Goal: Task Accomplishment & Management: Use online tool/utility

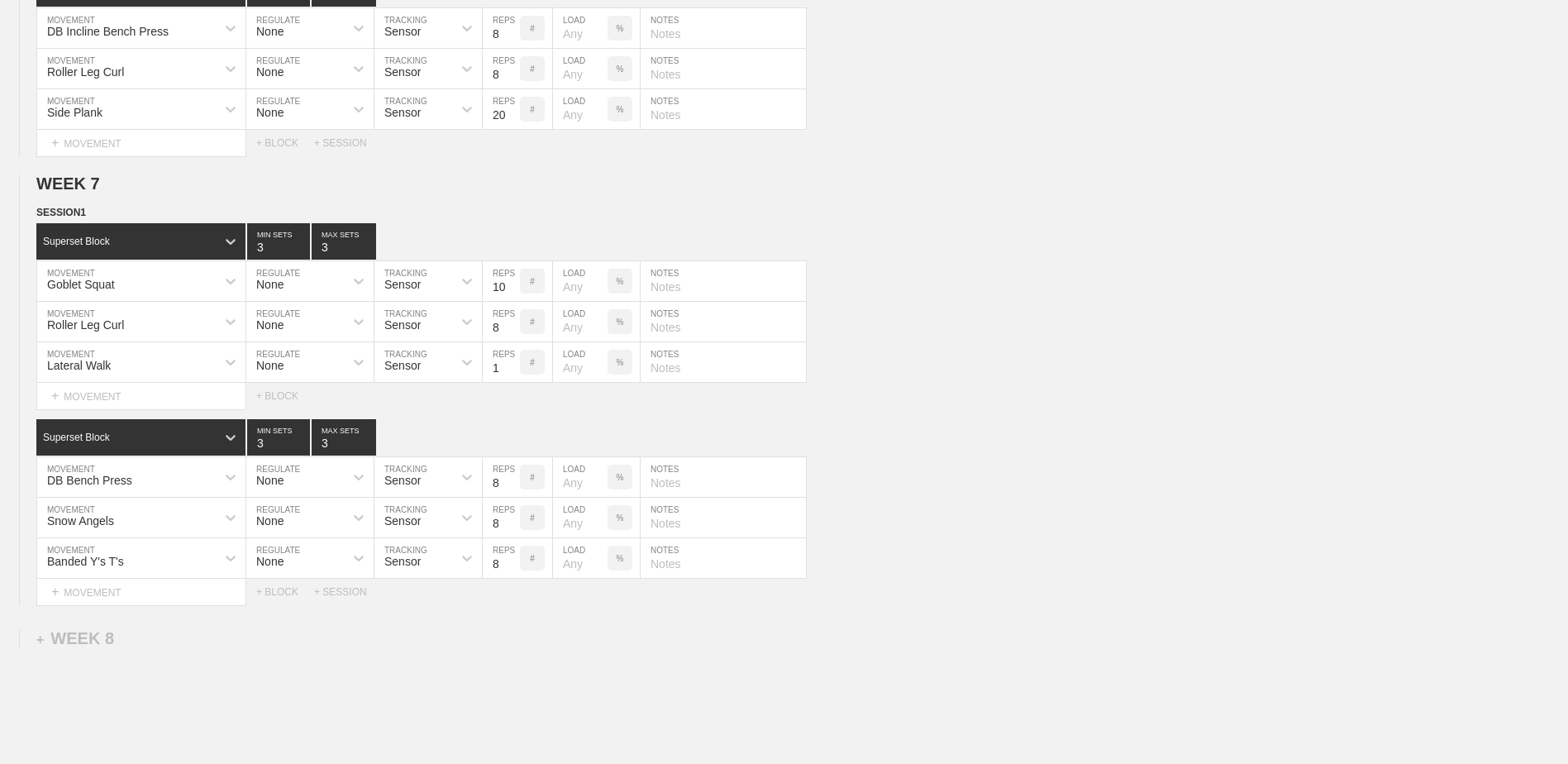
scroll to position [5264, 0]
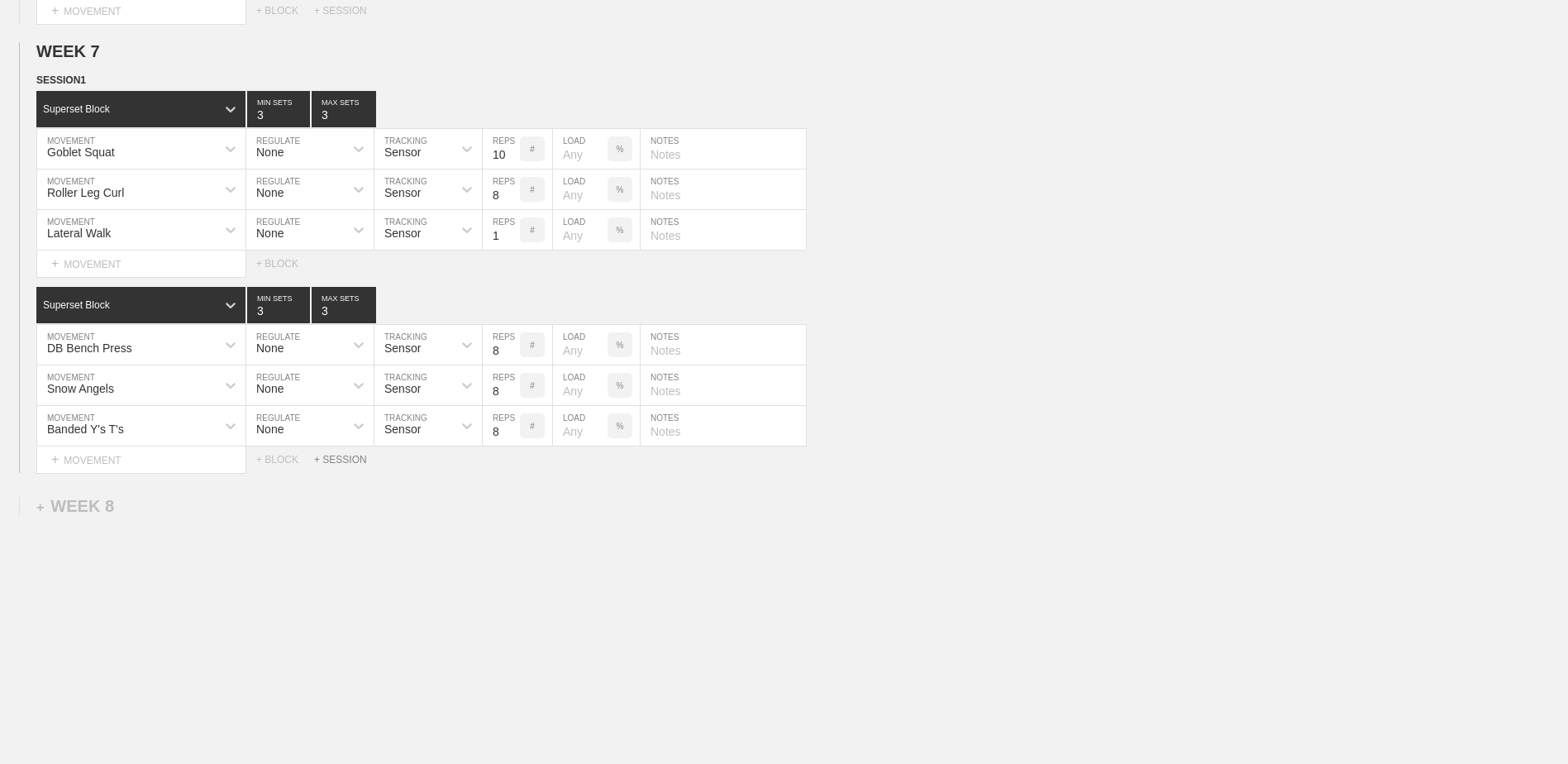
click at [353, 458] on div "+ SESSION" at bounding box center [347, 459] width 66 height 11
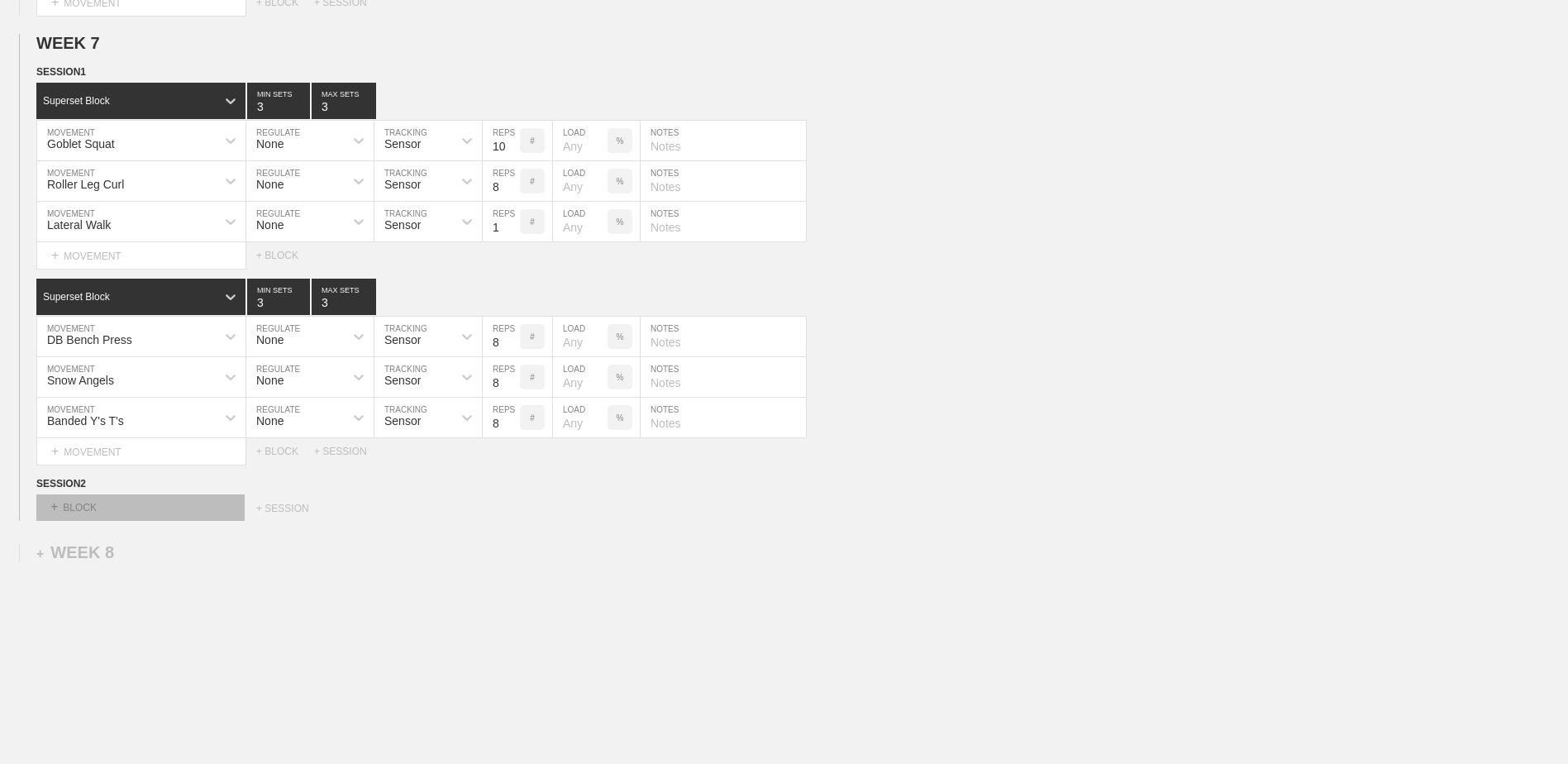
click at [204, 521] on div "+ BLOCK" at bounding box center [141, 507] width 209 height 26
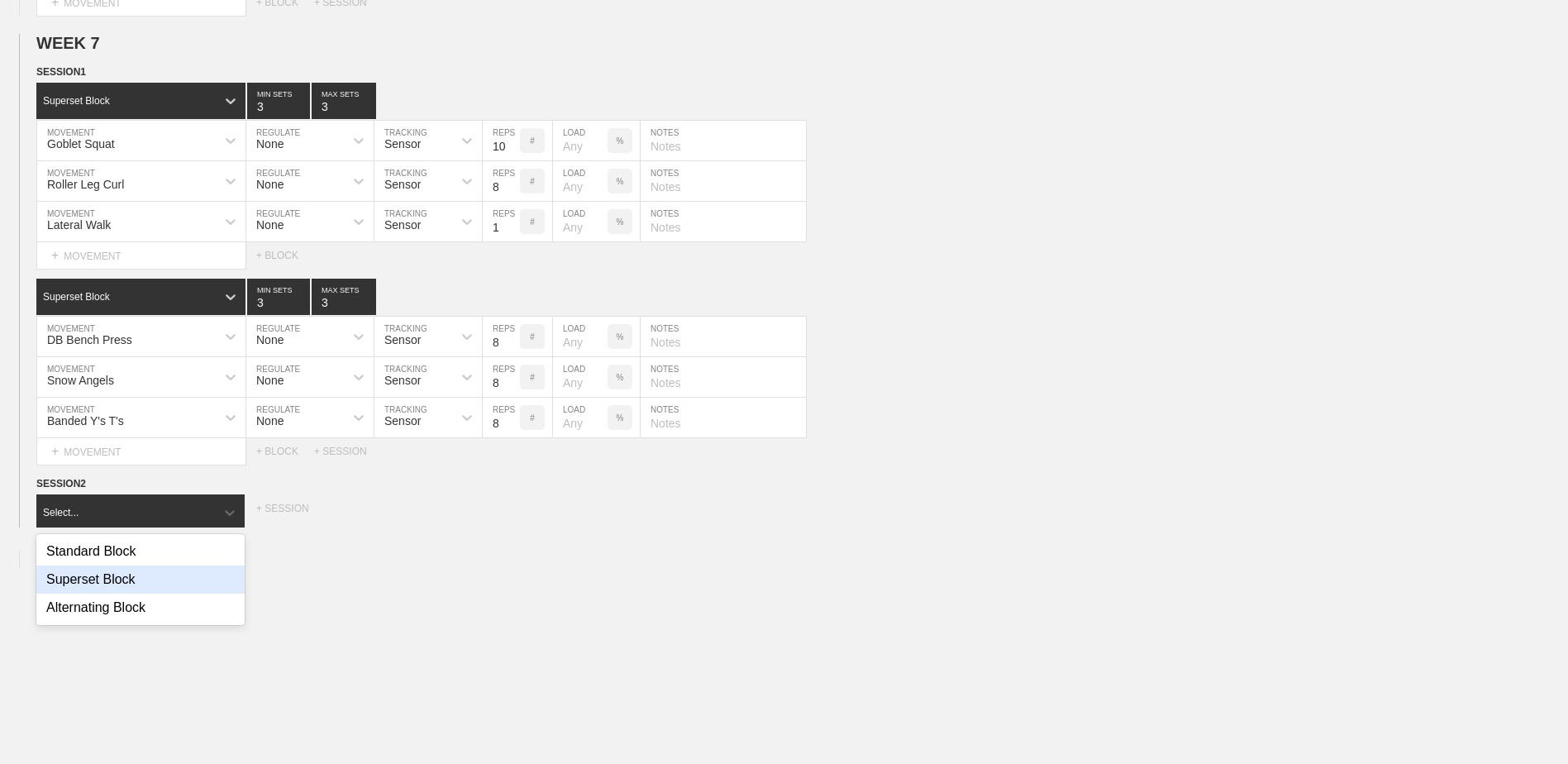
click at [191, 585] on div "Superset Block" at bounding box center [141, 579] width 209 height 28
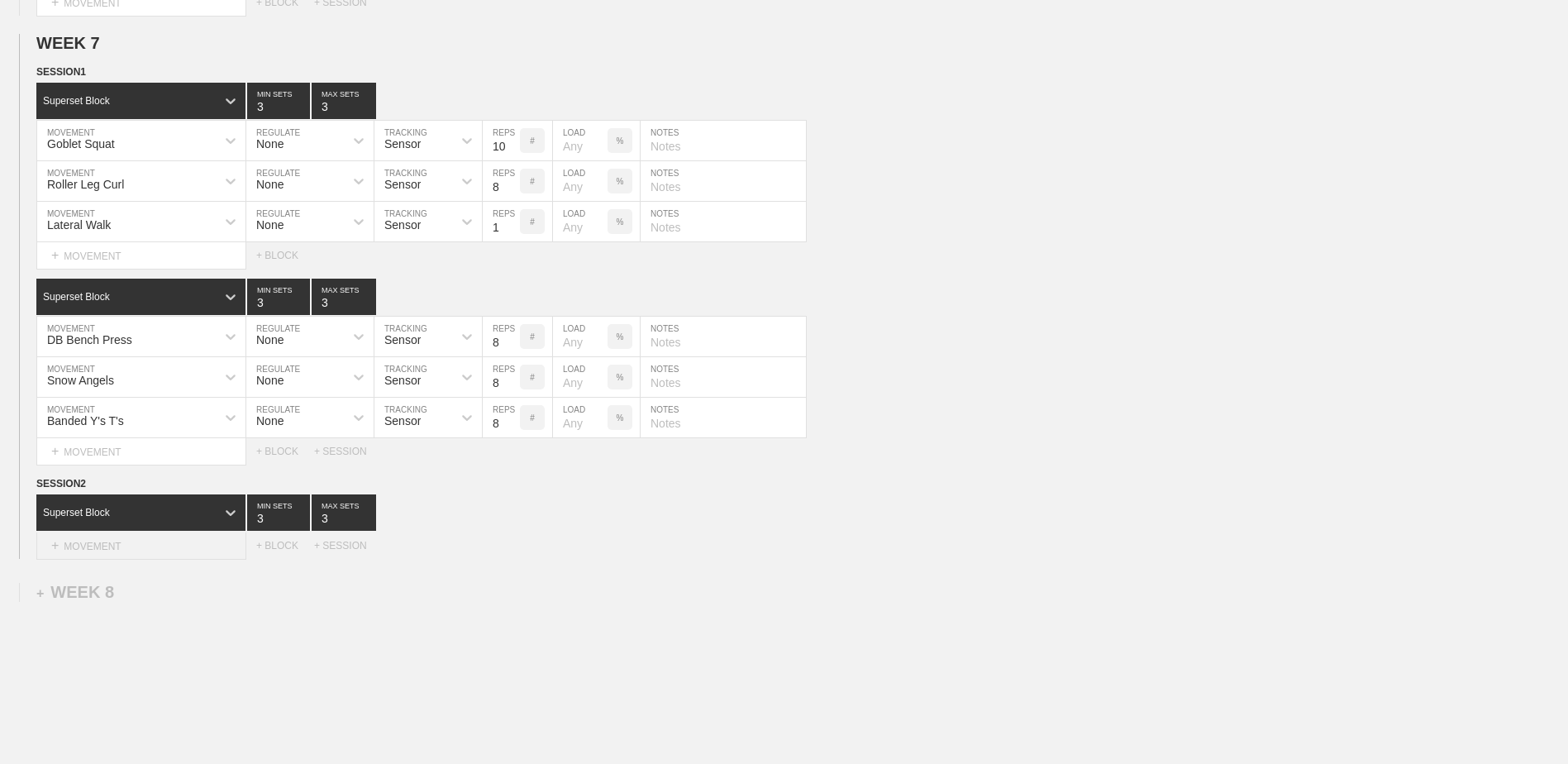
click at [176, 549] on div "+ MOVEMENT" at bounding box center [142, 545] width 210 height 27
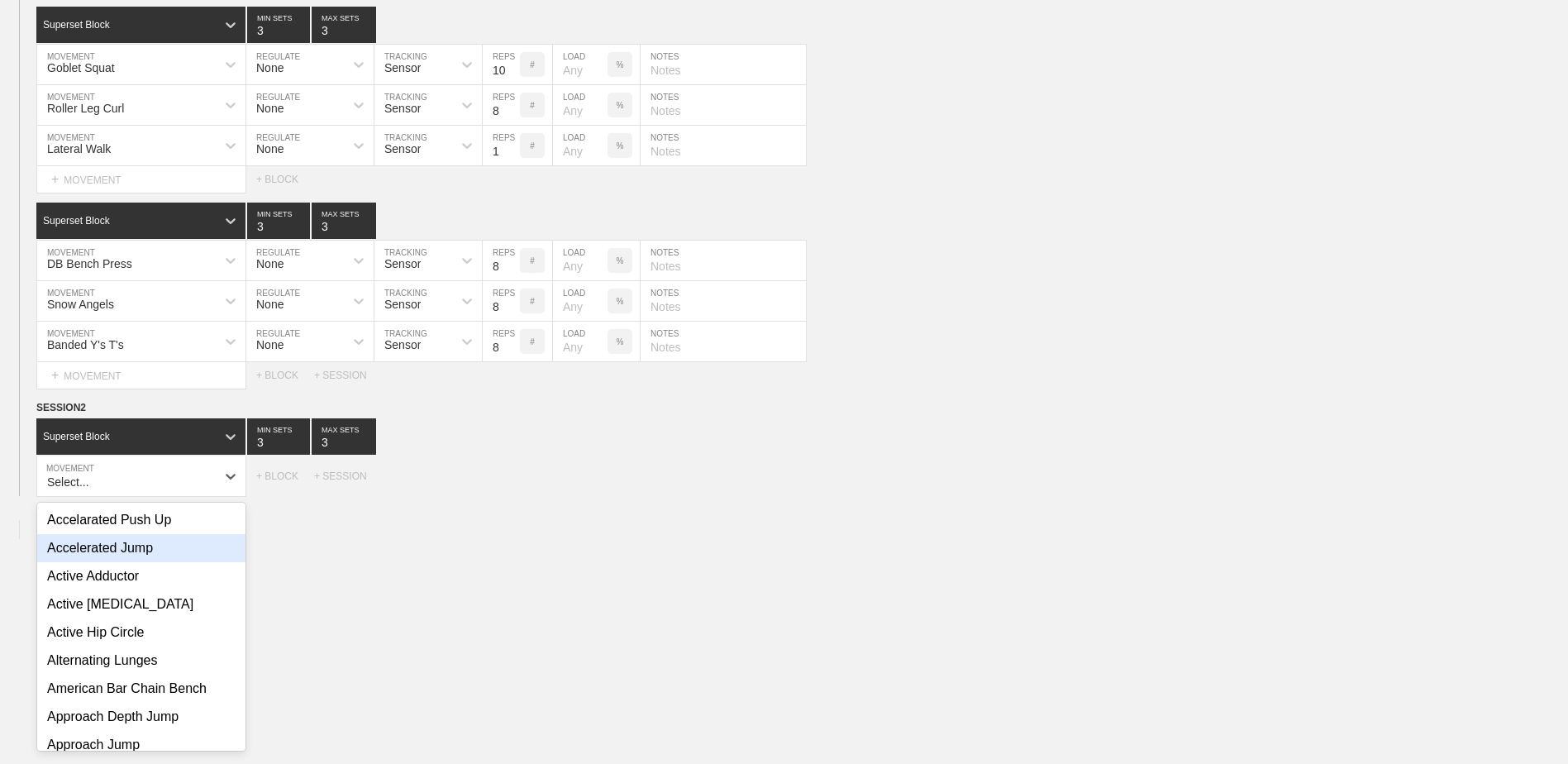
scroll to position [5341, 0]
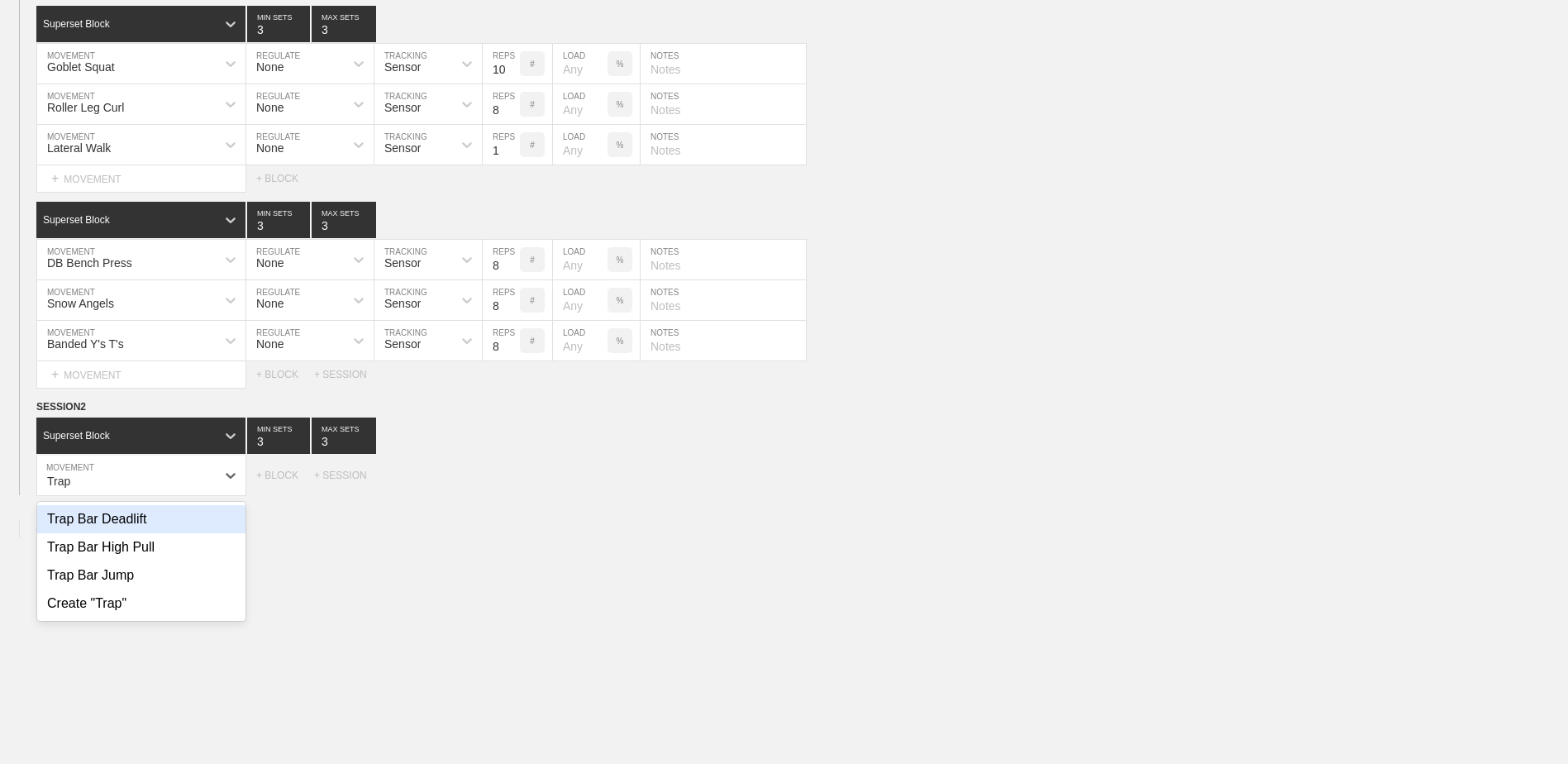
click at [170, 524] on div "Trap Bar Deadlift" at bounding box center [141, 519] width 209 height 28
type input "Trap"
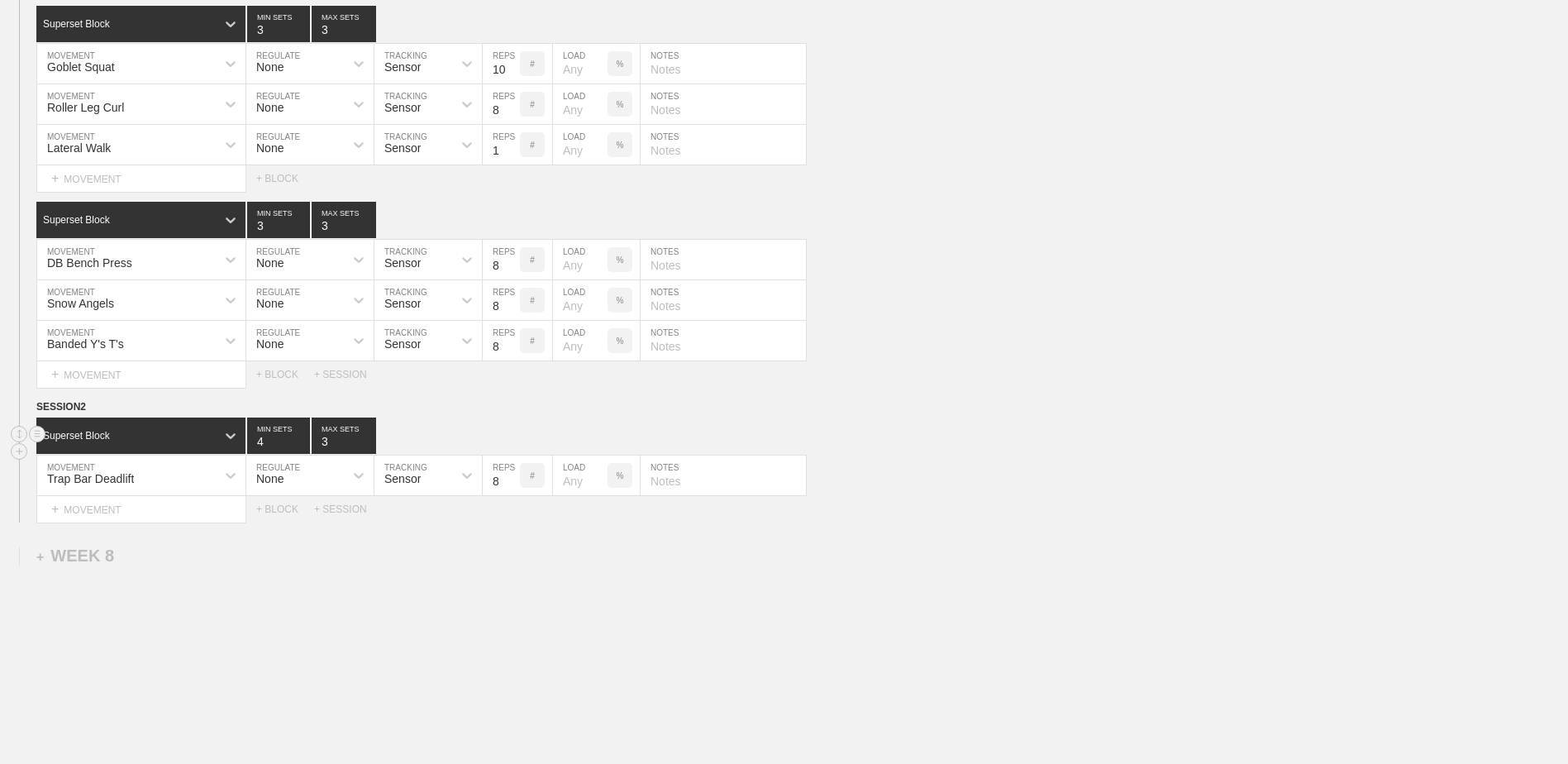
type input "4"
click at [302, 444] on input "4" at bounding box center [278, 435] width 63 height 37
type input "4"
click at [367, 445] on input "4" at bounding box center [343, 435] width 64 height 37
click at [512, 490] on input "7" at bounding box center [501, 475] width 37 height 40
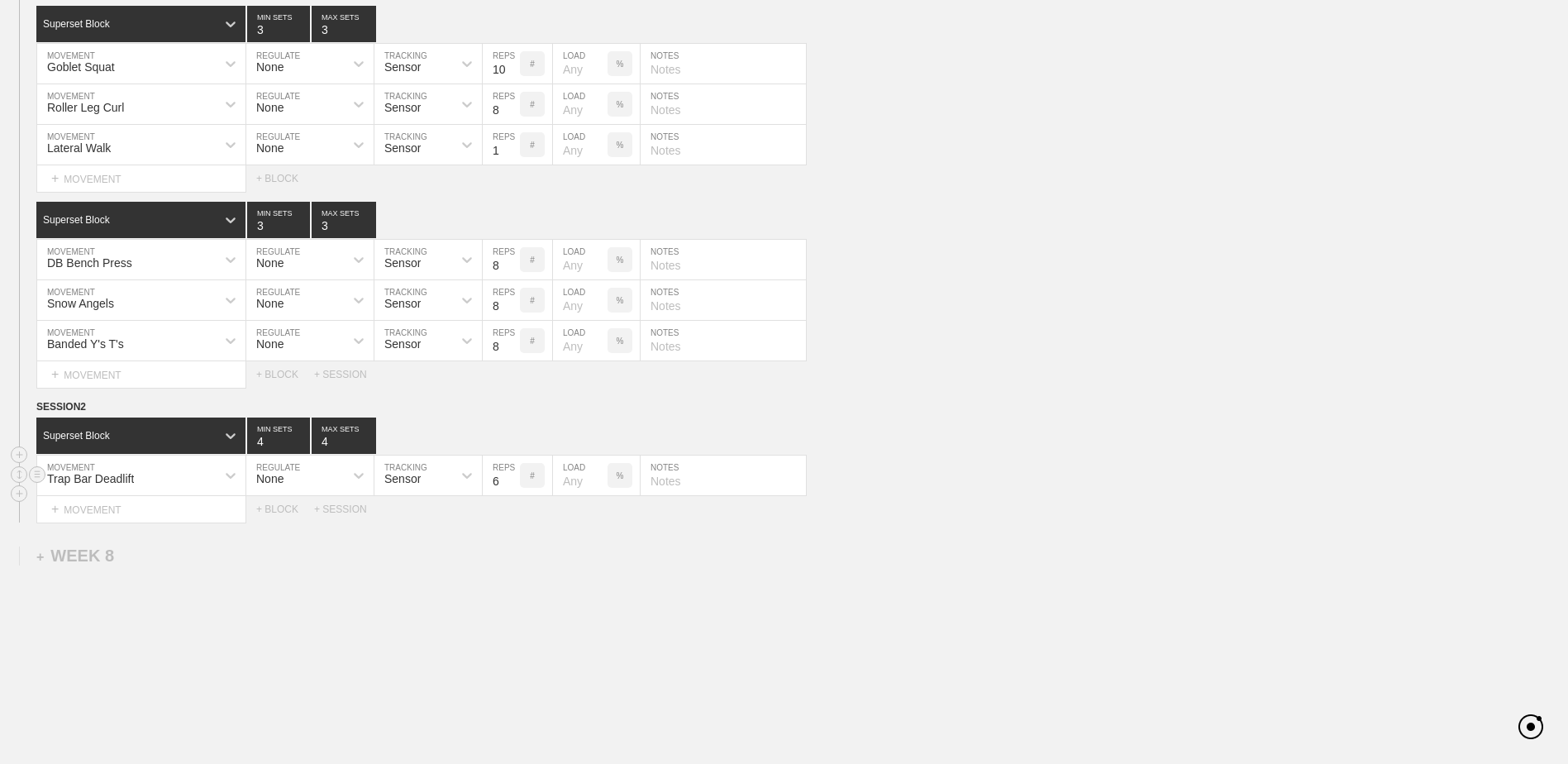
click at [512, 490] on input "6" at bounding box center [501, 475] width 37 height 40
click at [512, 490] on input "5" at bounding box center [501, 475] width 37 height 40
click at [512, 490] on input "4" at bounding box center [501, 475] width 37 height 40
type input "3"
click at [512, 490] on input "3" at bounding box center [501, 475] width 37 height 40
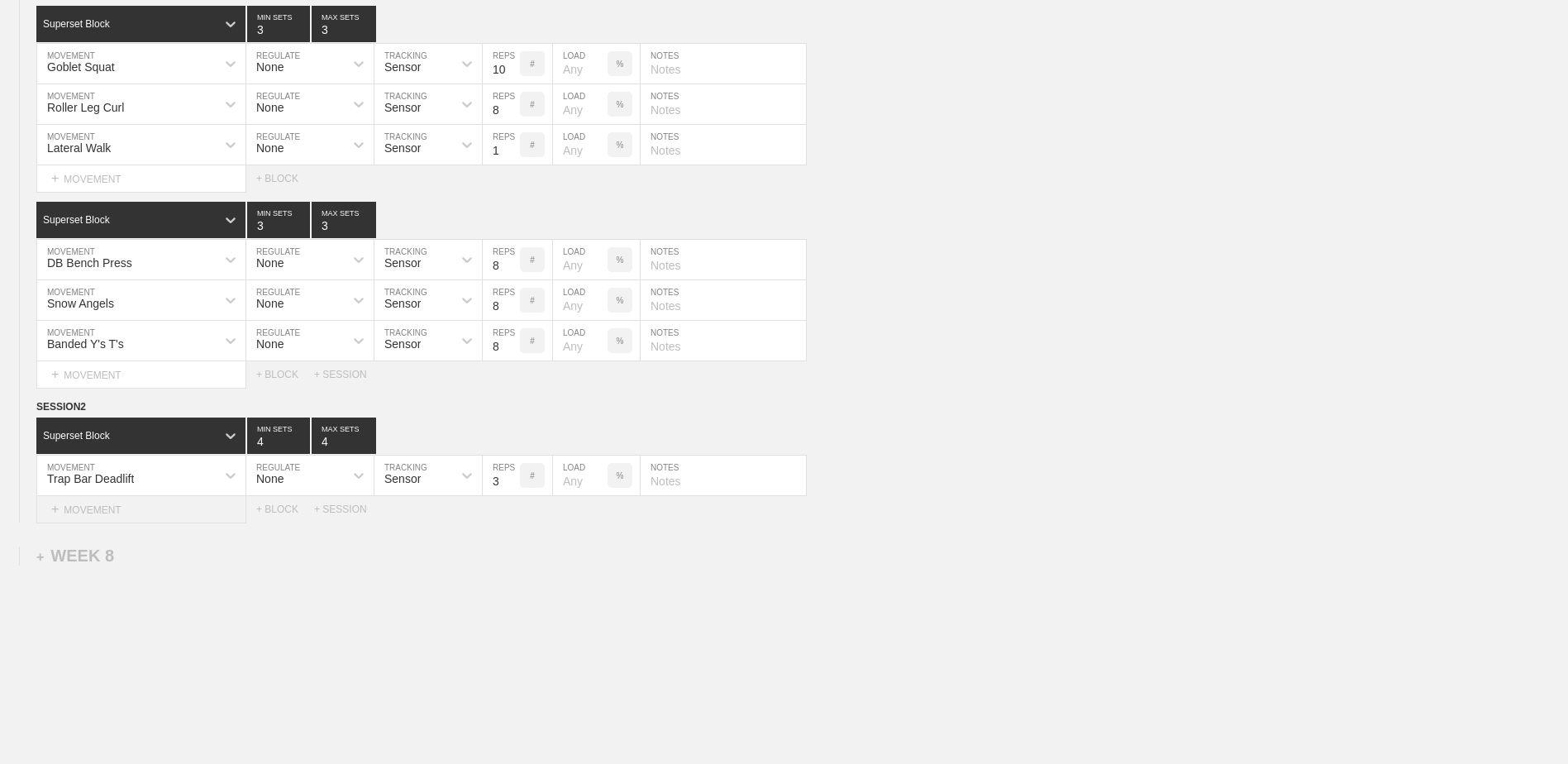
click at [122, 523] on div "+ MOVEMENT" at bounding box center [142, 509] width 210 height 27
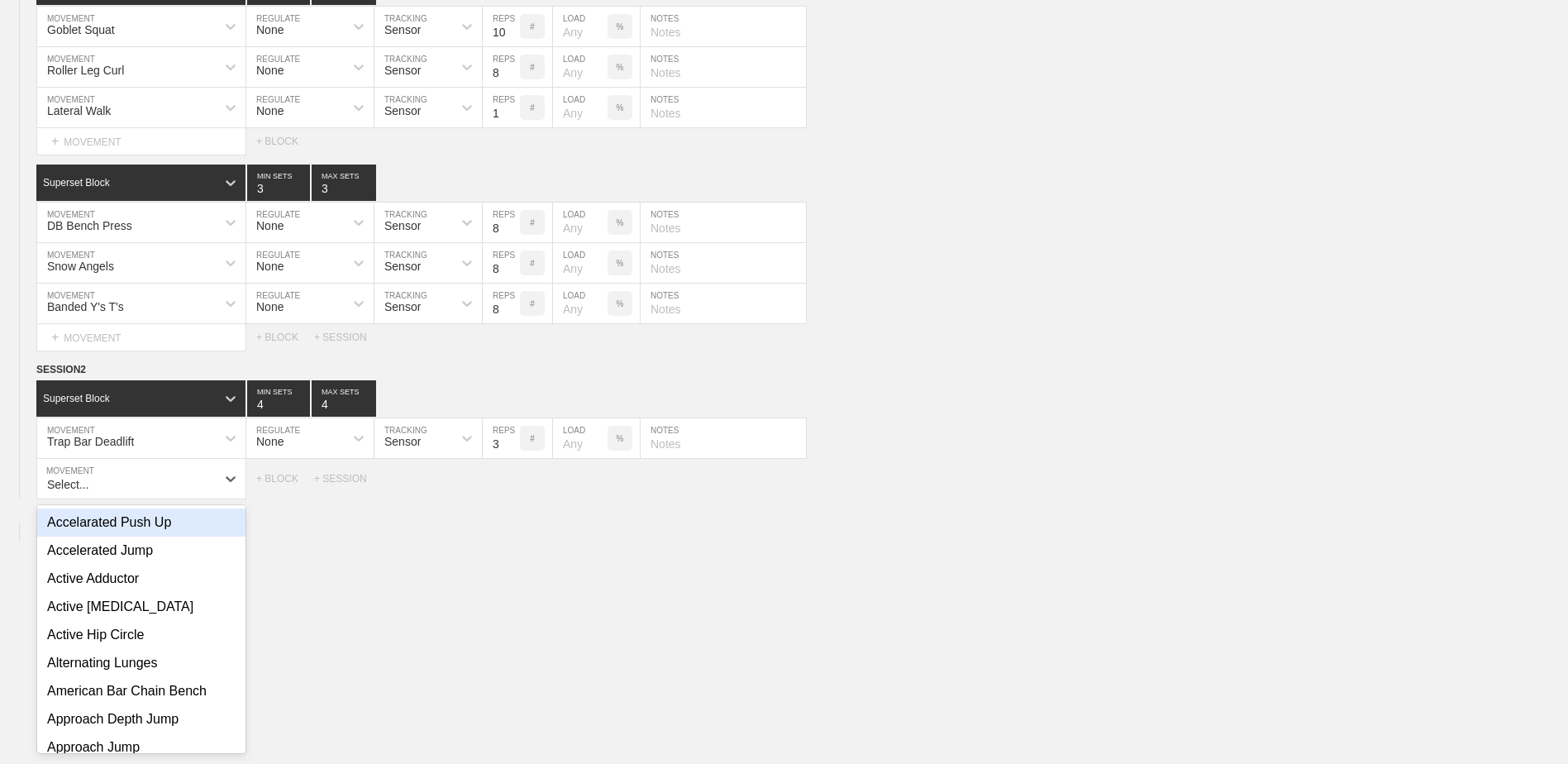
scroll to position [5382, 0]
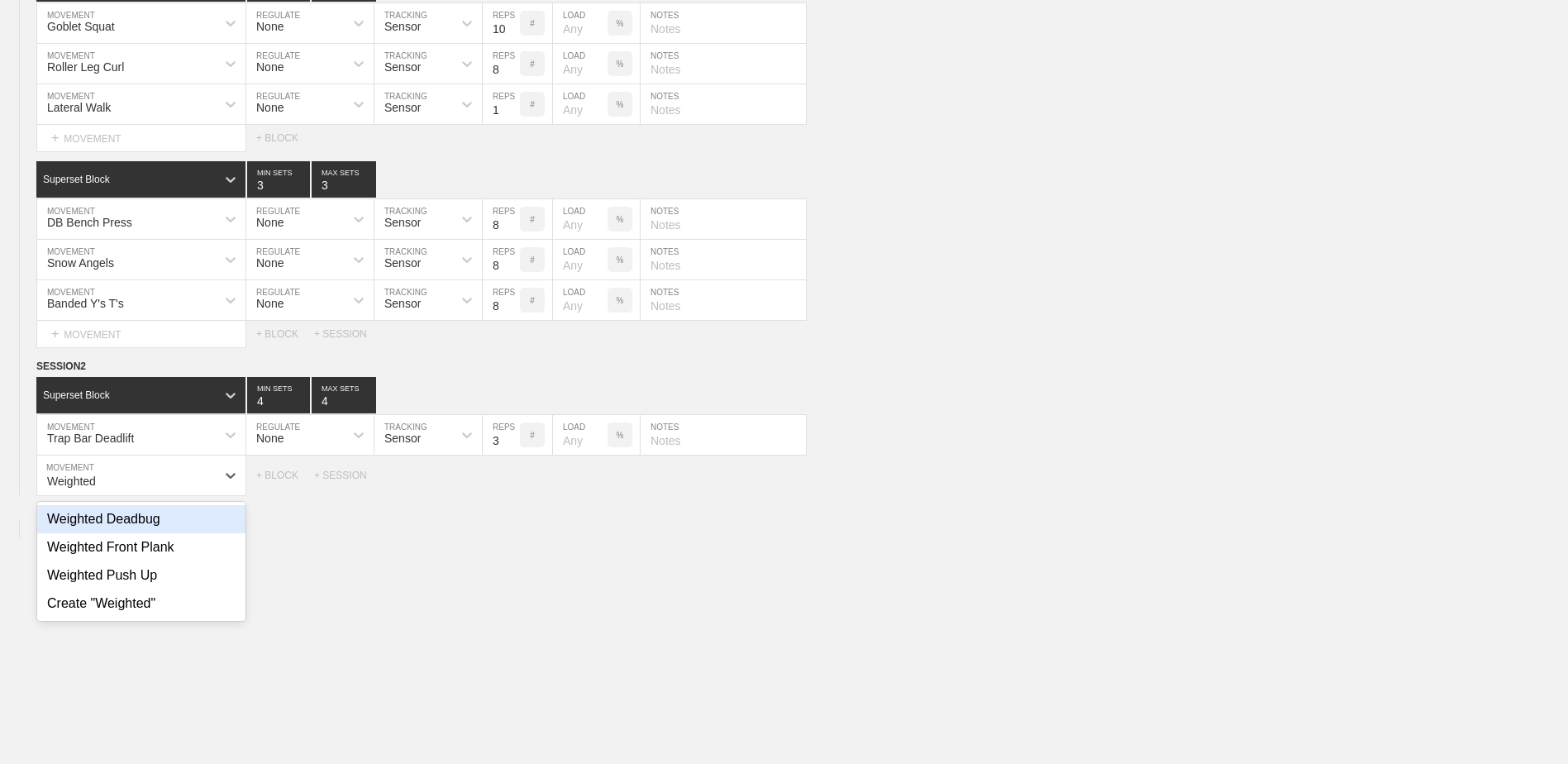
click at [175, 521] on div "Weighted Deadbug" at bounding box center [141, 519] width 209 height 28
type input "Weighted"
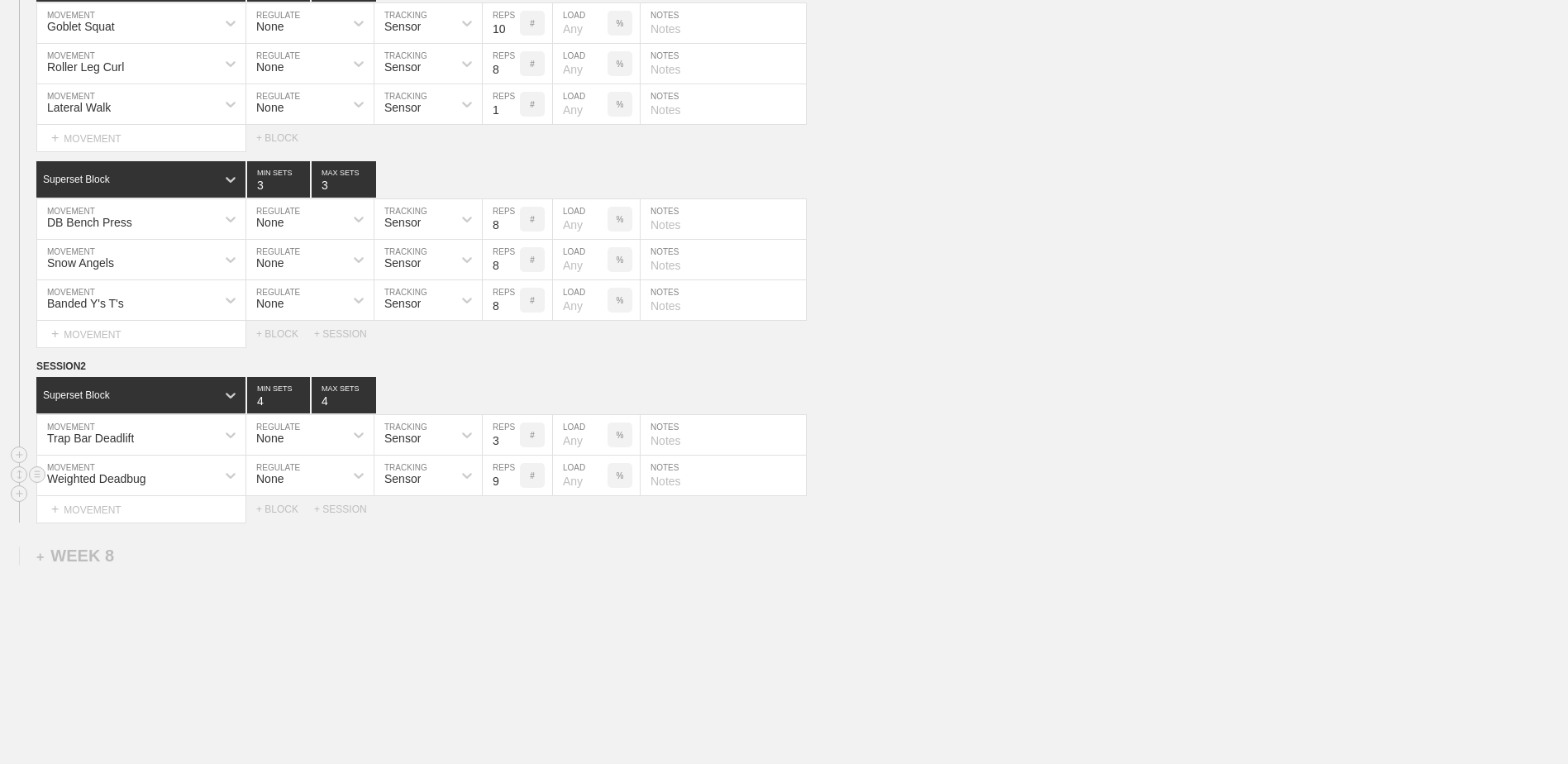
click at [511, 484] on input "9" at bounding box center [501, 475] width 37 height 40
click at [511, 484] on input "10" at bounding box center [501, 475] width 37 height 40
click at [511, 484] on input "11" at bounding box center [501, 475] width 37 height 40
click at [511, 484] on input "12" at bounding box center [501, 475] width 37 height 40
click at [511, 490] on input "11" at bounding box center [501, 475] width 37 height 40
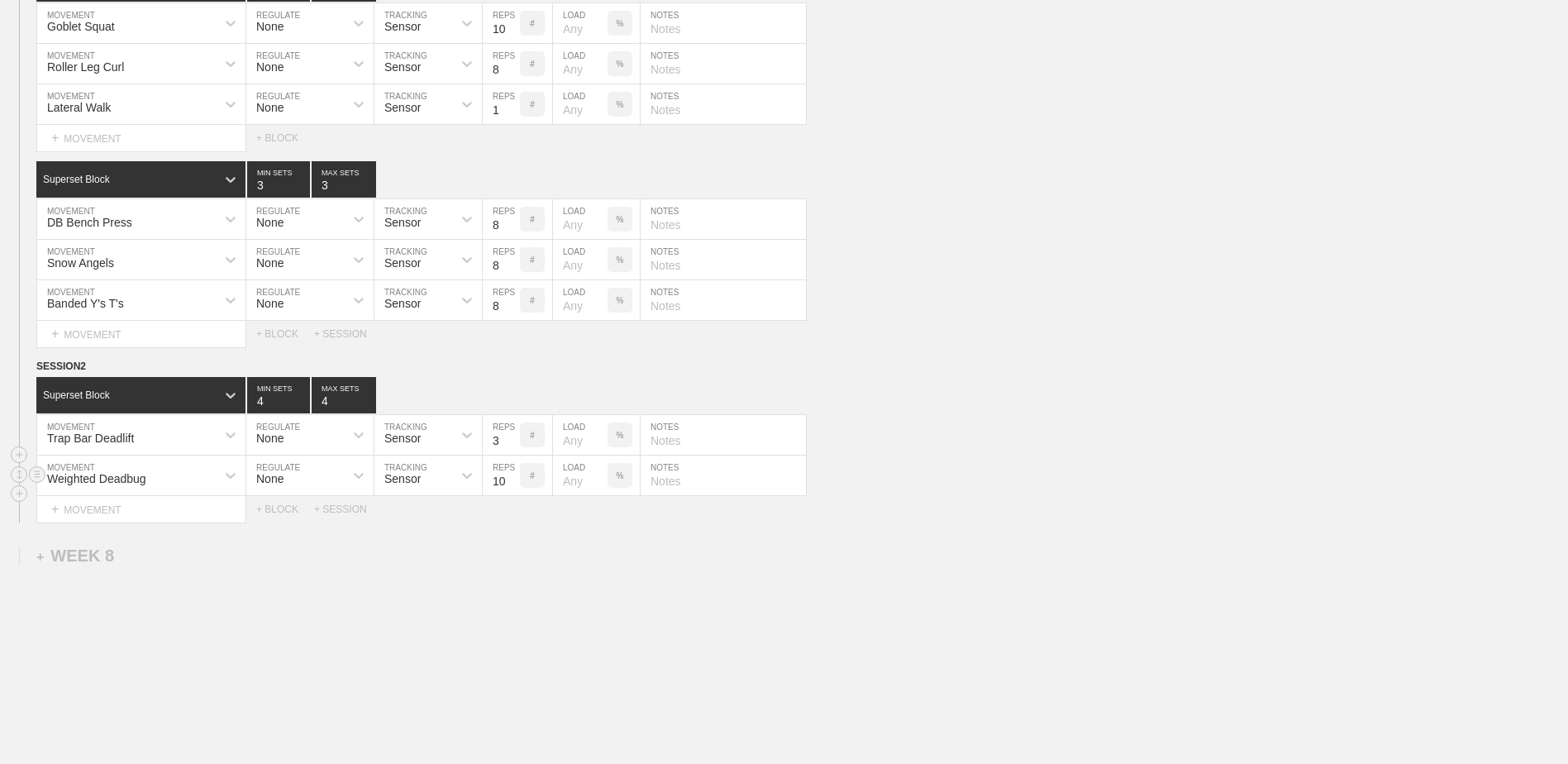
type input "10"
click at [511, 490] on input "10" at bounding box center [501, 475] width 37 height 40
click at [204, 516] on div "+ MOVEMENT" at bounding box center [142, 509] width 210 height 27
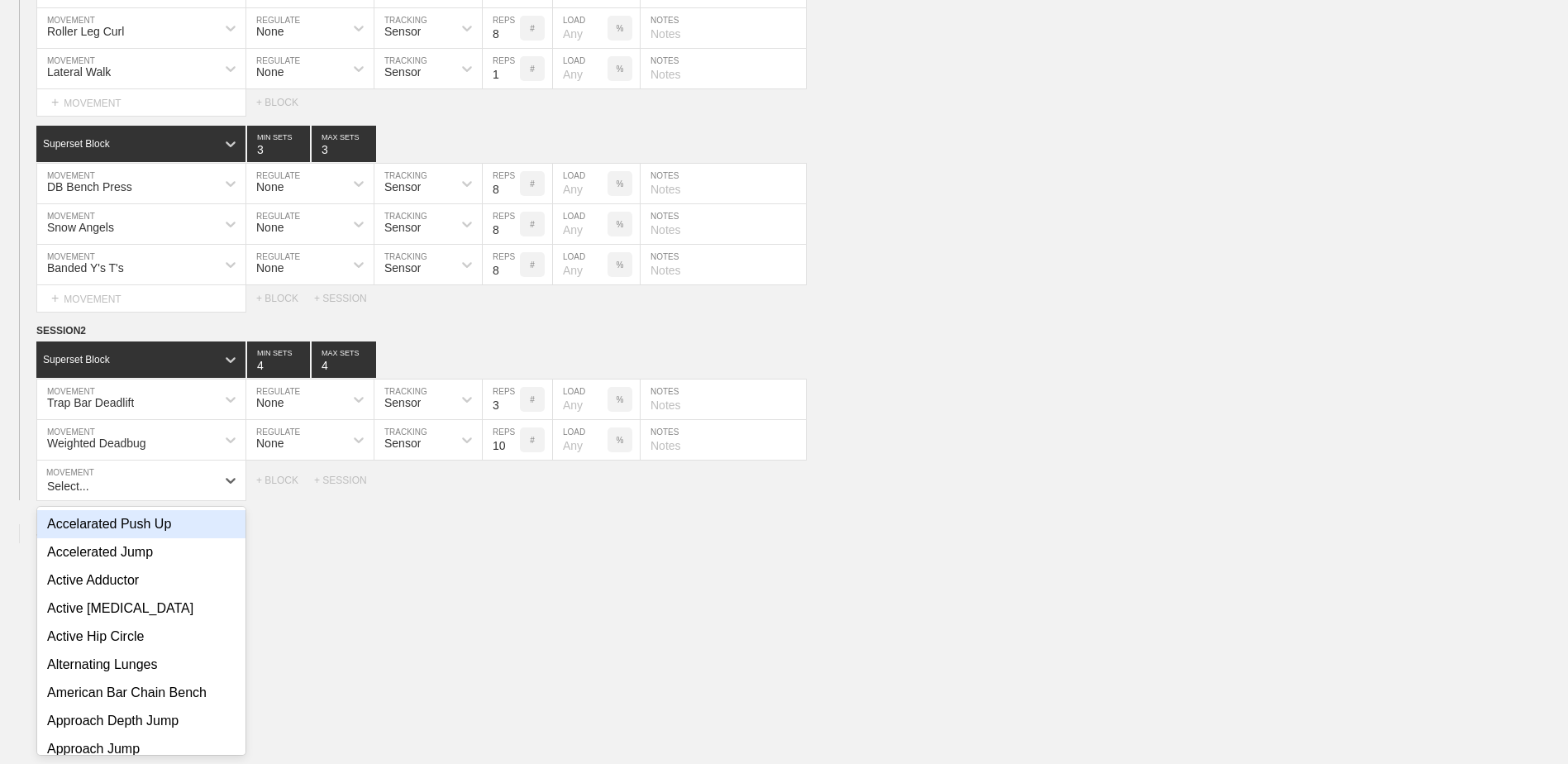
scroll to position [5423, 0]
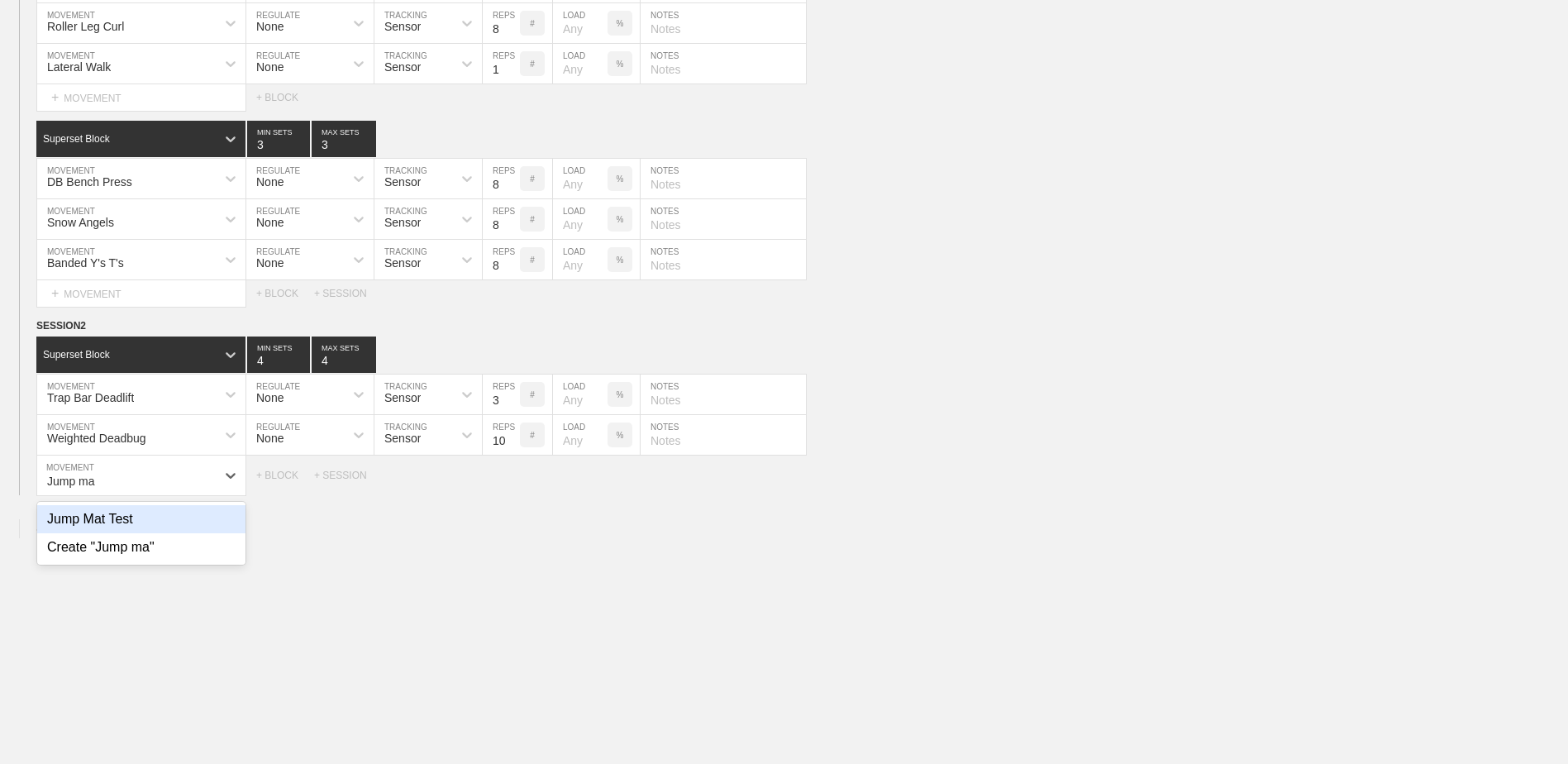
click at [204, 516] on div "Jump Mat Test" at bounding box center [141, 519] width 209 height 28
type input "Jump ma"
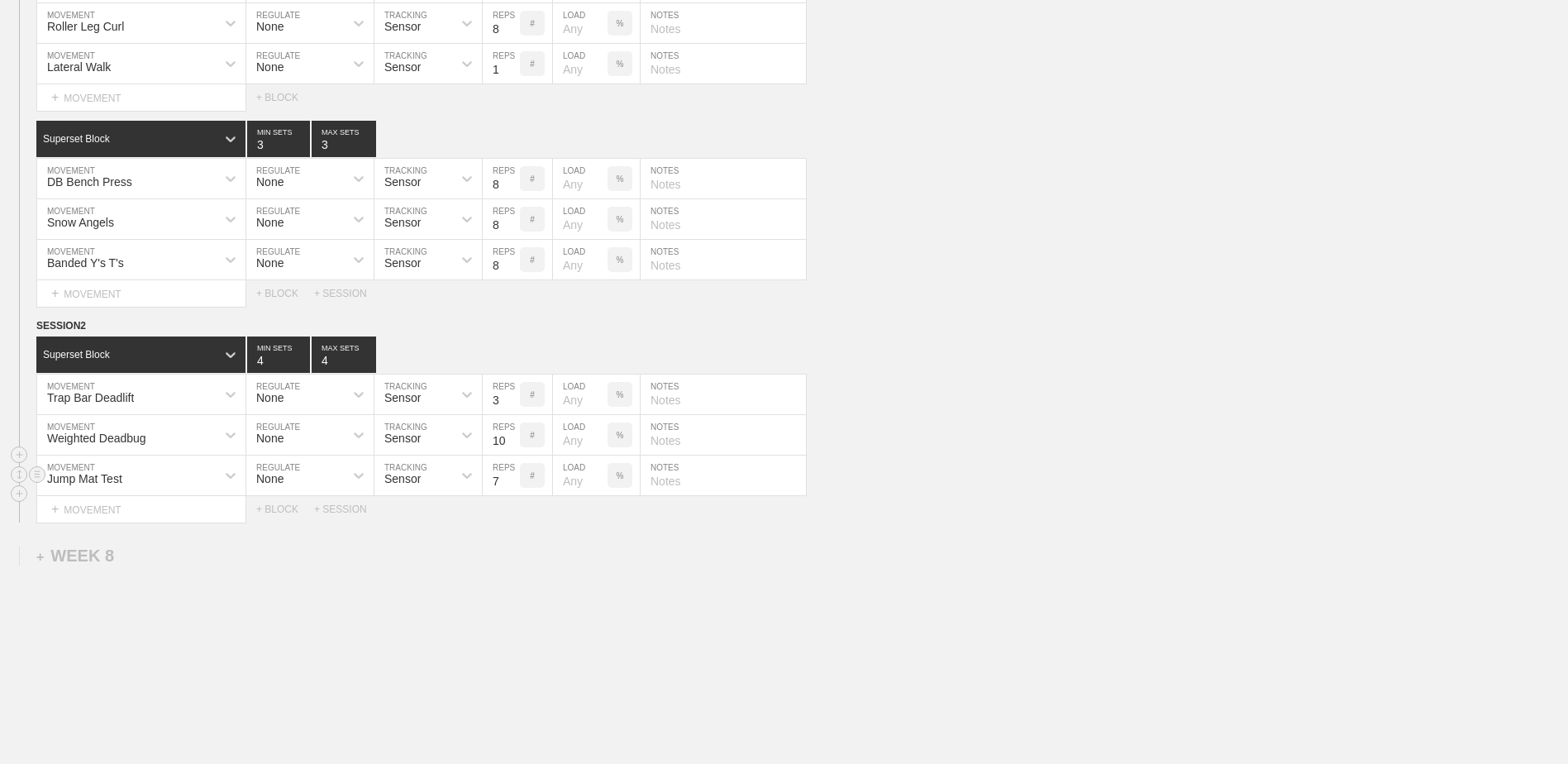
click at [510, 492] on input "7" at bounding box center [501, 475] width 37 height 40
click at [510, 492] on input "6" at bounding box center [501, 475] width 37 height 40
click at [510, 492] on input "5" at bounding box center [501, 475] width 37 height 40
click at [510, 492] on input "4" at bounding box center [501, 475] width 37 height 40
click at [510, 492] on input "3" at bounding box center [501, 475] width 37 height 40
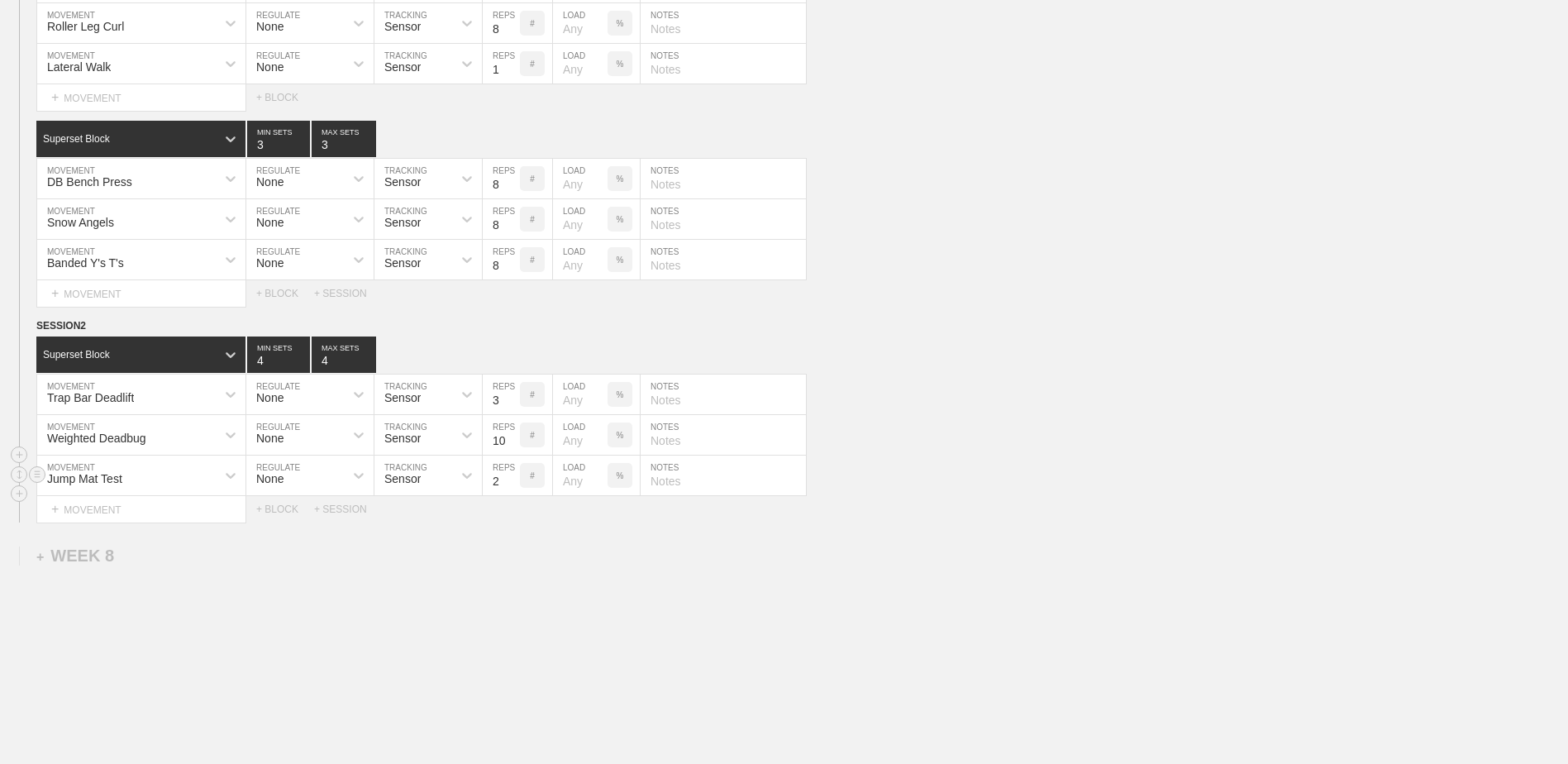
click at [510, 492] on input "2" at bounding box center [501, 475] width 37 height 40
click at [510, 492] on input "1" at bounding box center [501, 475] width 37 height 40
type input "1"
click at [274, 515] on div "+ BLOCK" at bounding box center [285, 509] width 58 height 11
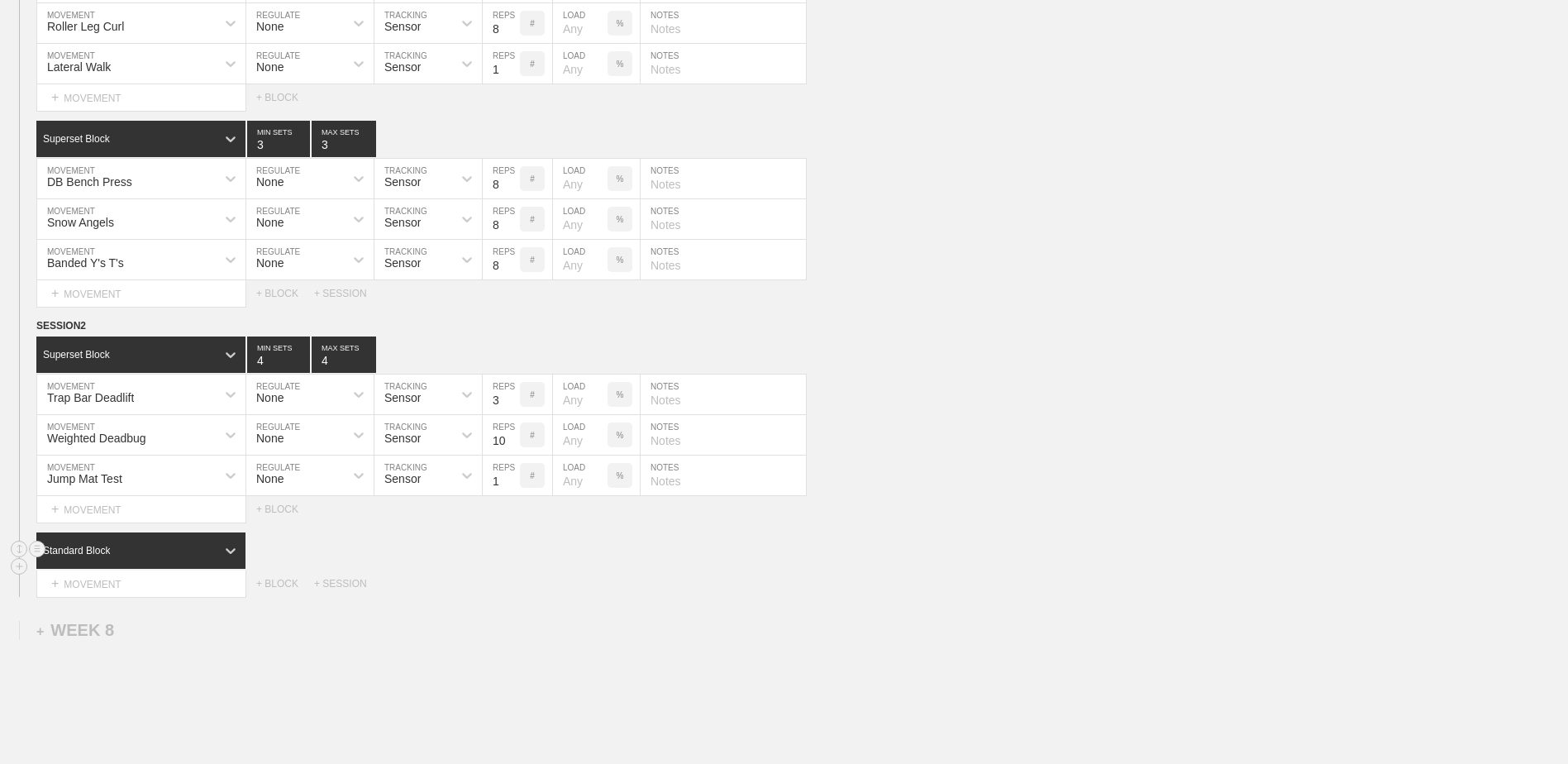
click at [117, 557] on div "Standard Block" at bounding box center [126, 551] width 179 height 15
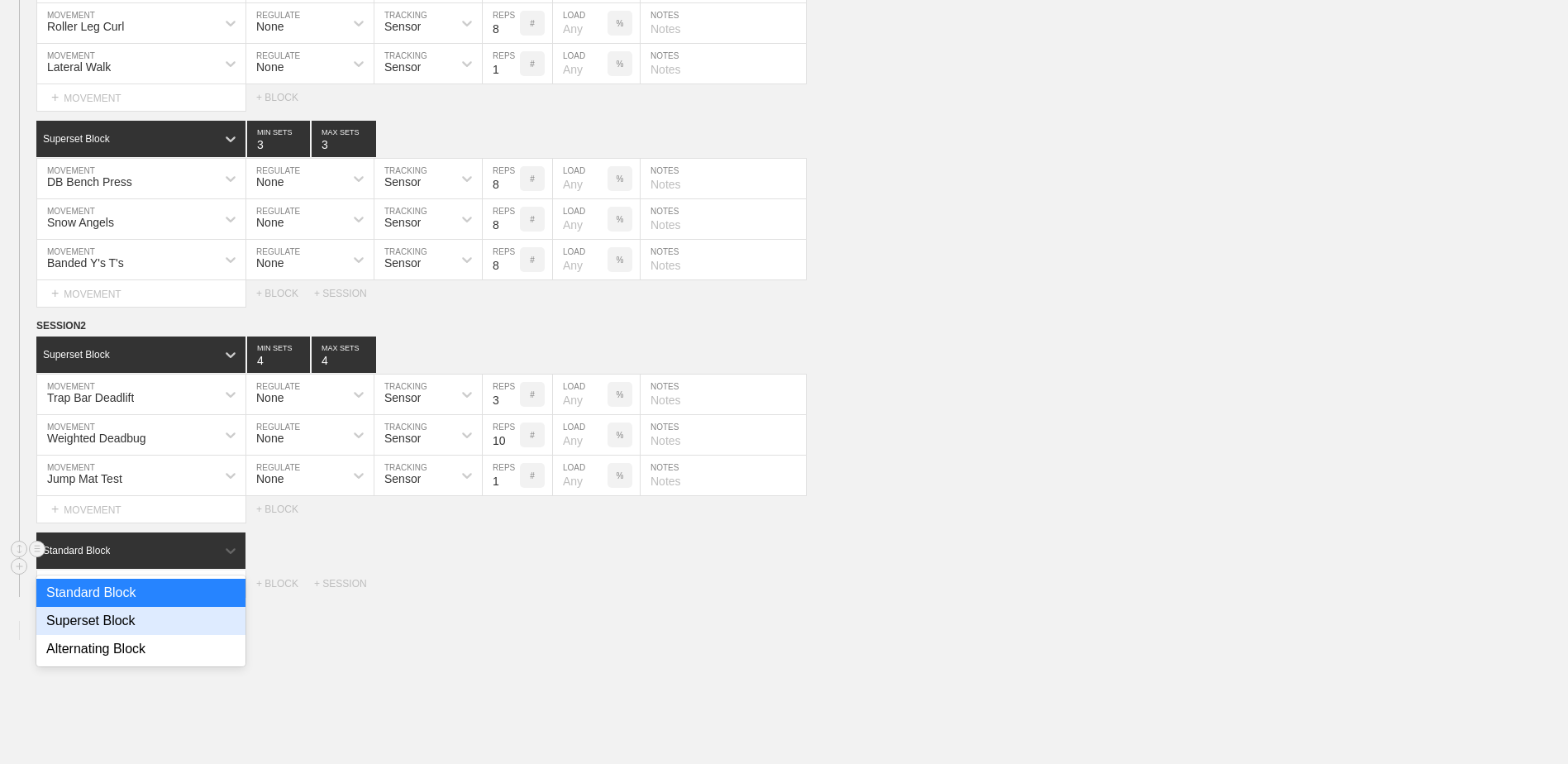
click at [139, 626] on div "Superset Block" at bounding box center [142, 621] width 209 height 28
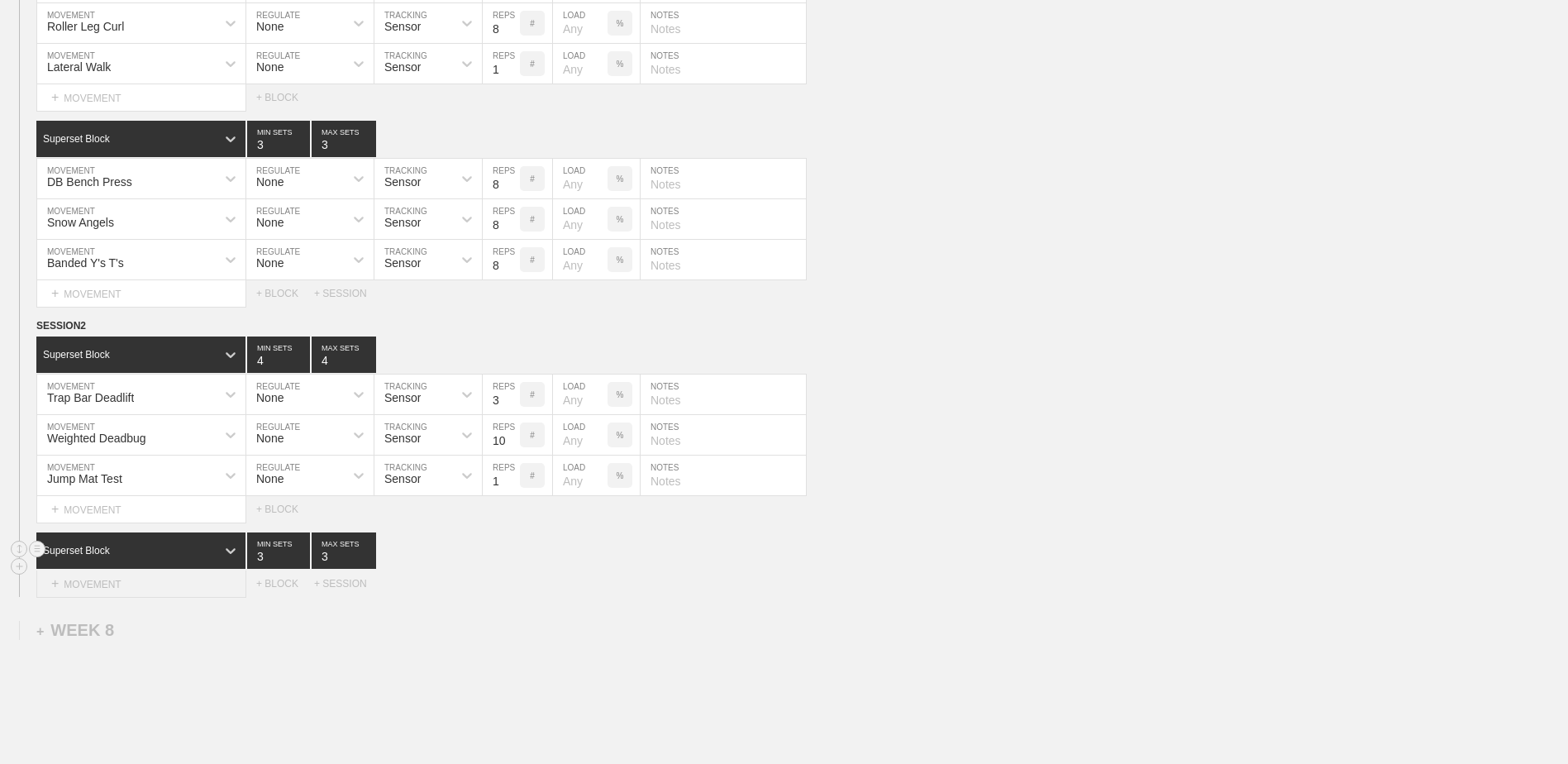
click at [125, 590] on div "+ MOVEMENT" at bounding box center [142, 584] width 210 height 27
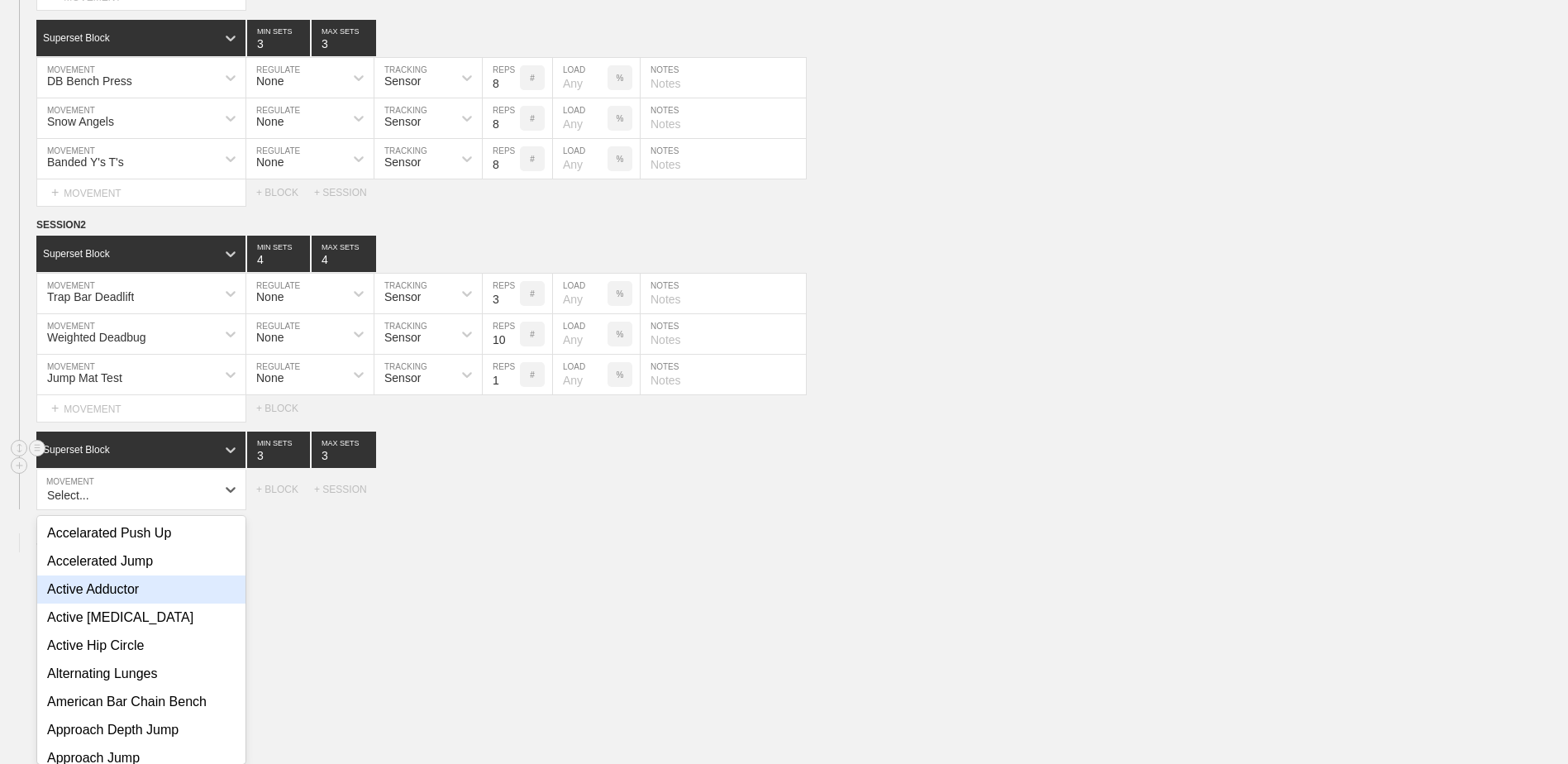
scroll to position [5537, 0]
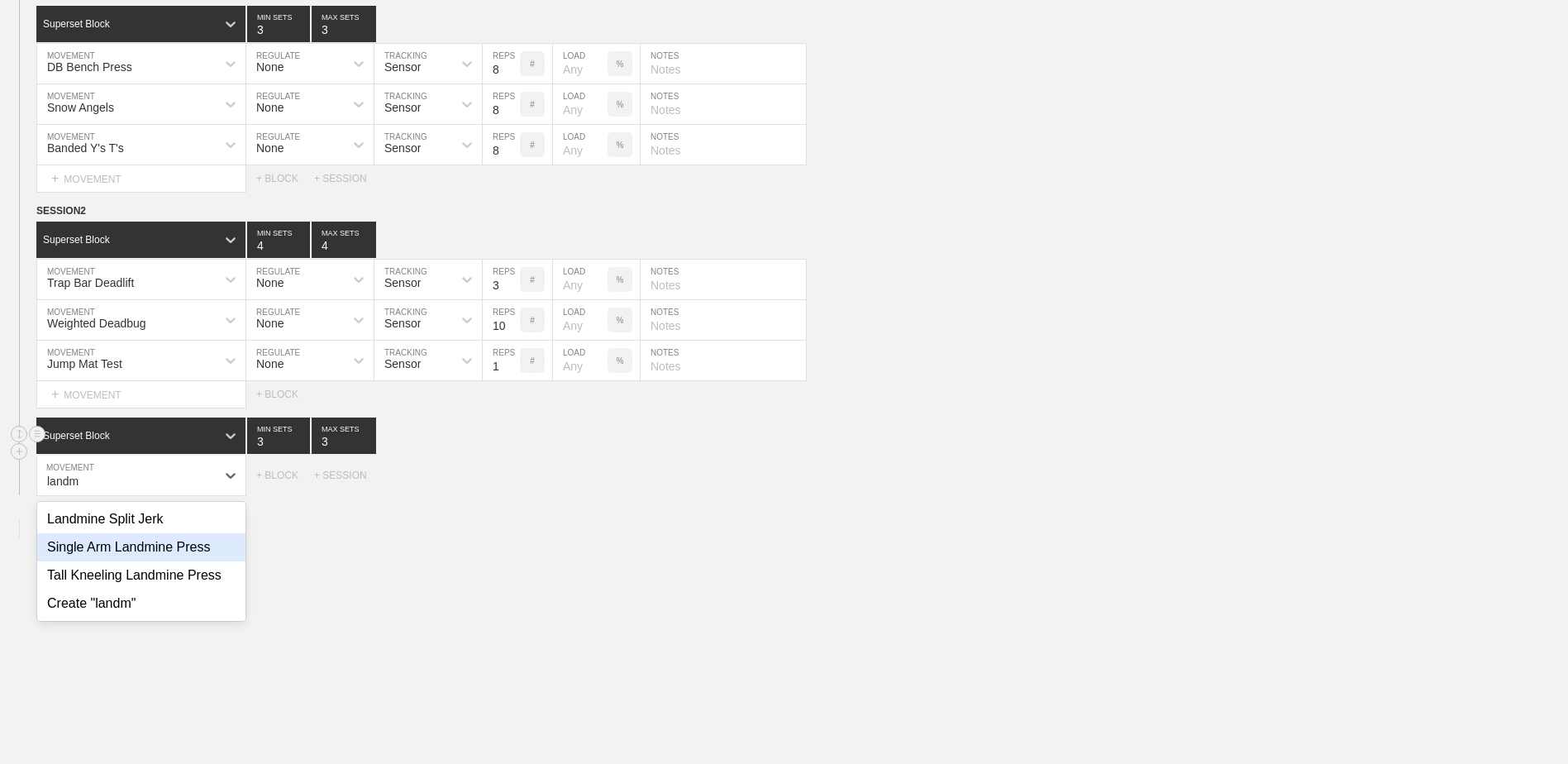
click at [134, 561] on div "Single Arm Landmine Press" at bounding box center [141, 547] width 209 height 28
type input "landm"
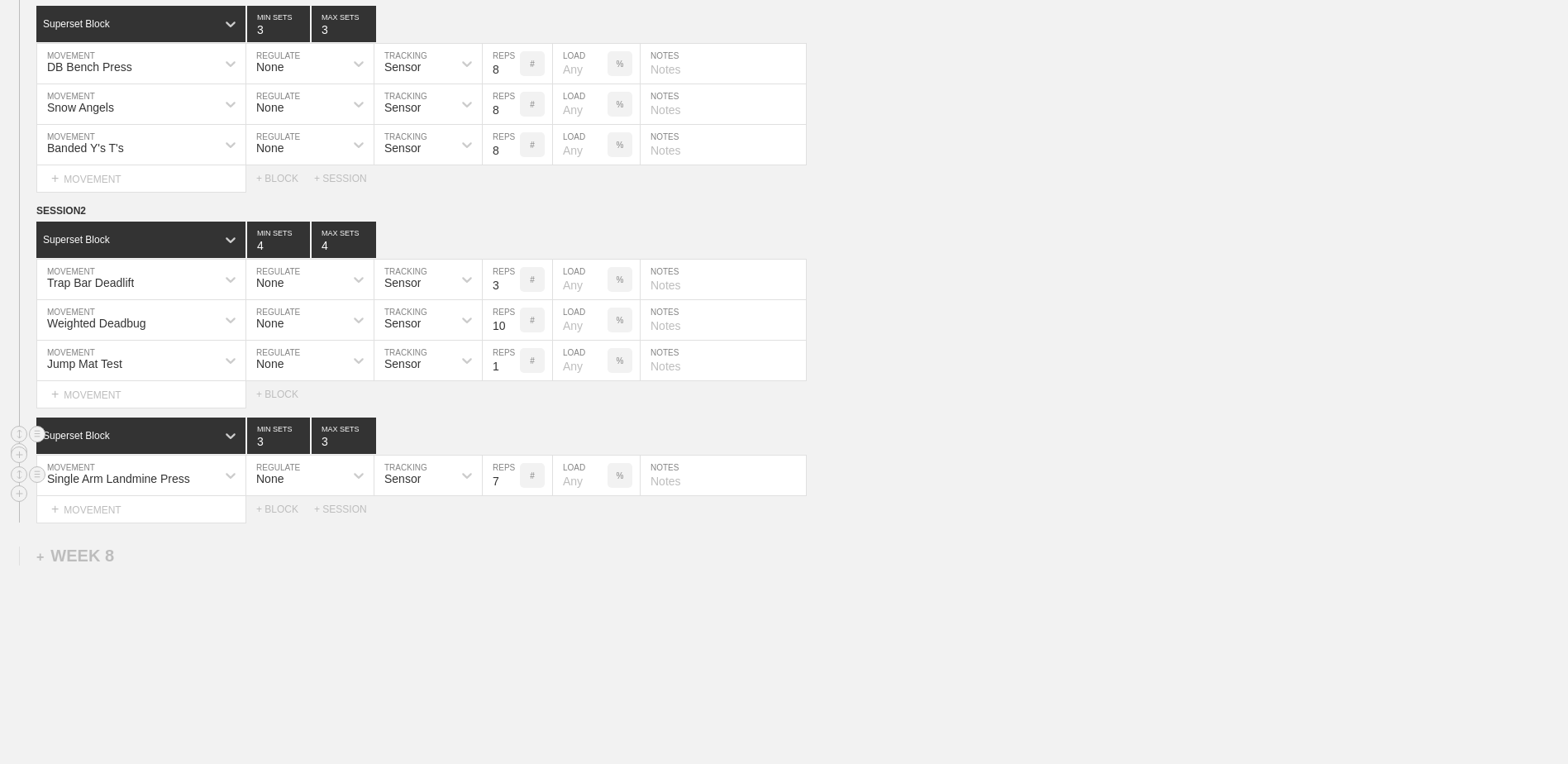
click at [513, 492] on input "7" at bounding box center [501, 475] width 37 height 40
click at [513, 492] on input "6" at bounding box center [501, 475] width 37 height 40
click at [513, 492] on input "5" at bounding box center [501, 475] width 37 height 40
click at [513, 492] on input "4" at bounding box center [501, 475] width 37 height 40
type input "3"
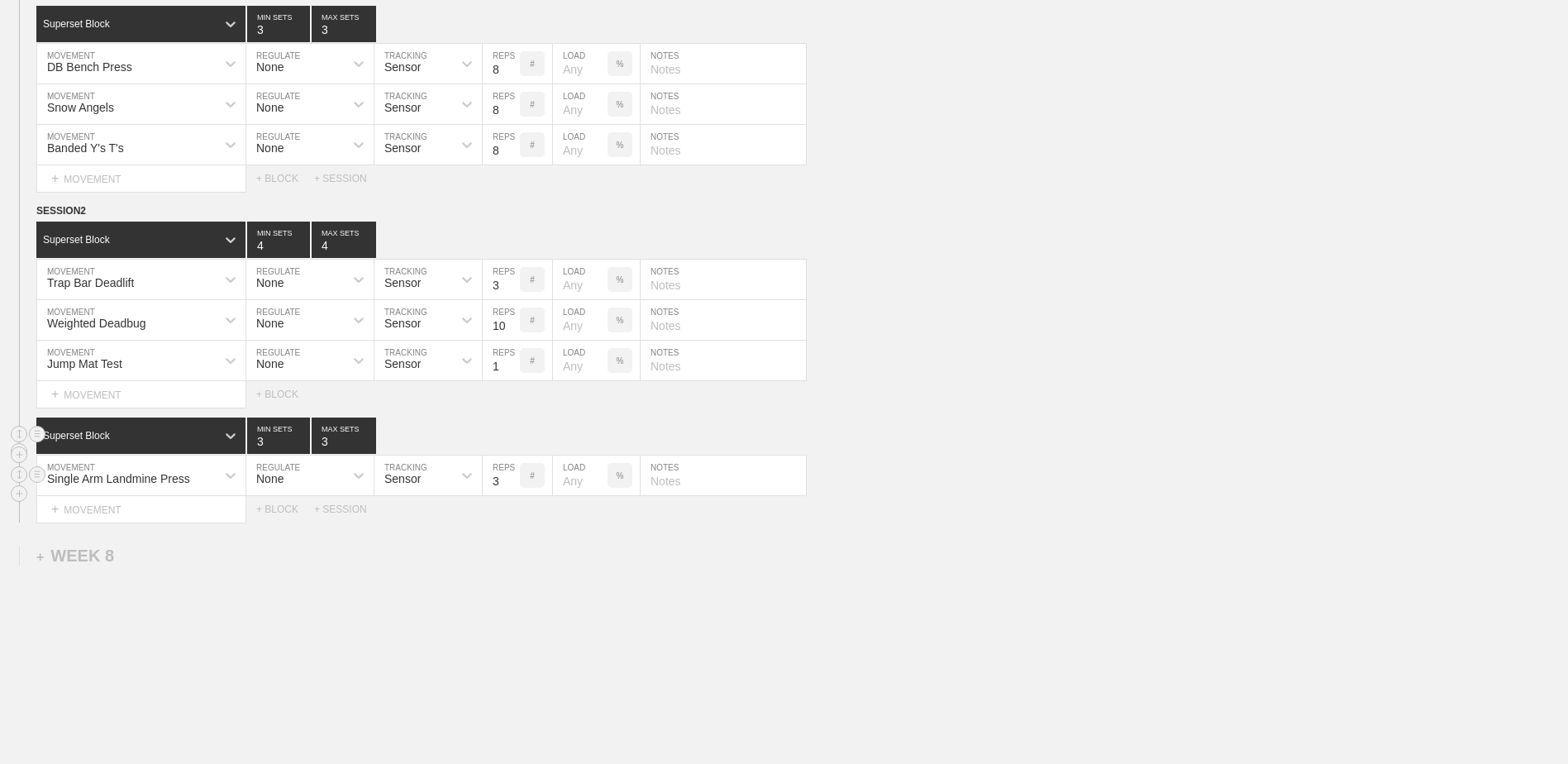
click at [513, 492] on input "3" at bounding box center [501, 475] width 37 height 40
click at [157, 523] on div "+ MOVEMENT" at bounding box center [142, 509] width 210 height 27
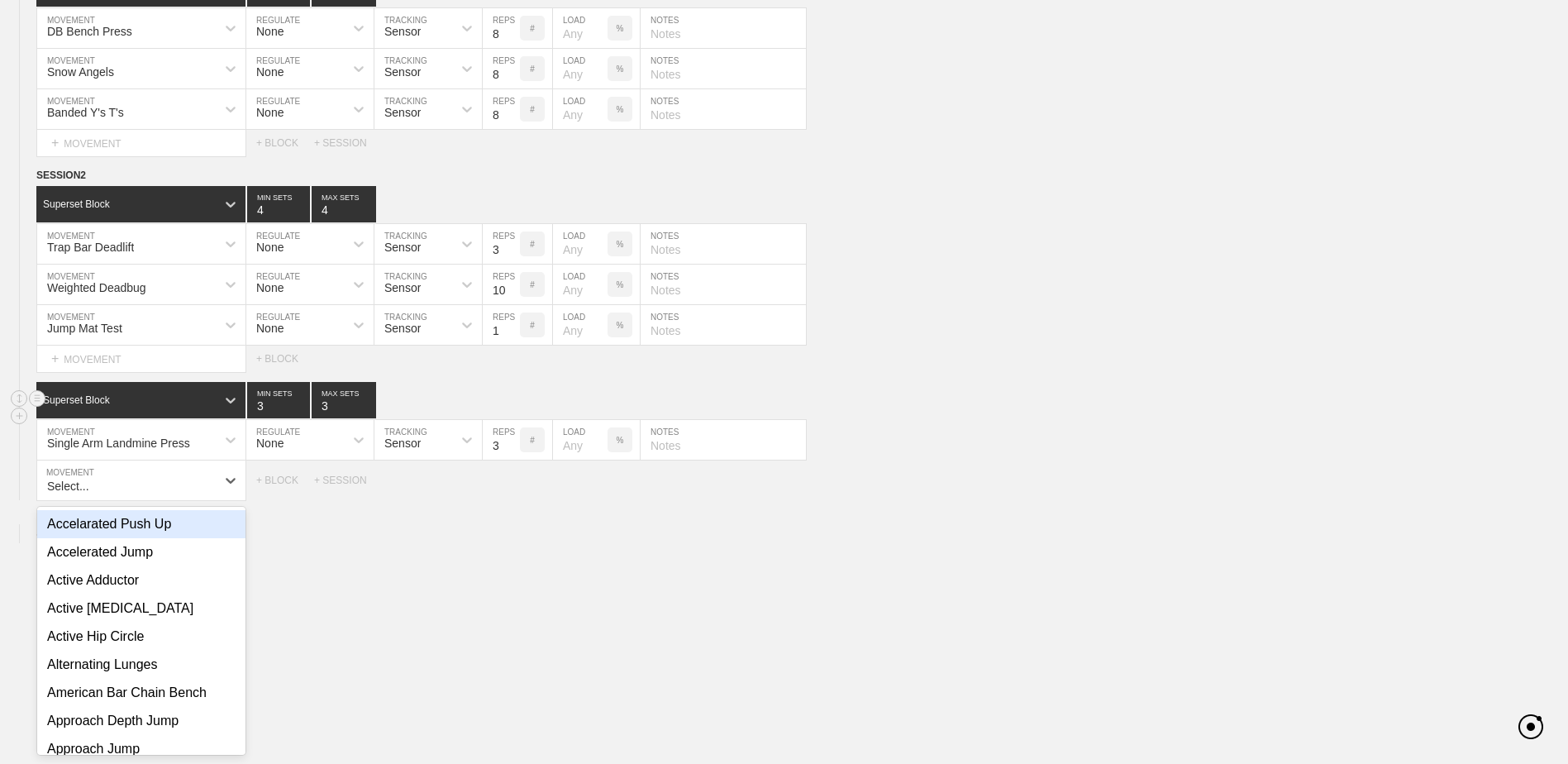
scroll to position [5577, 0]
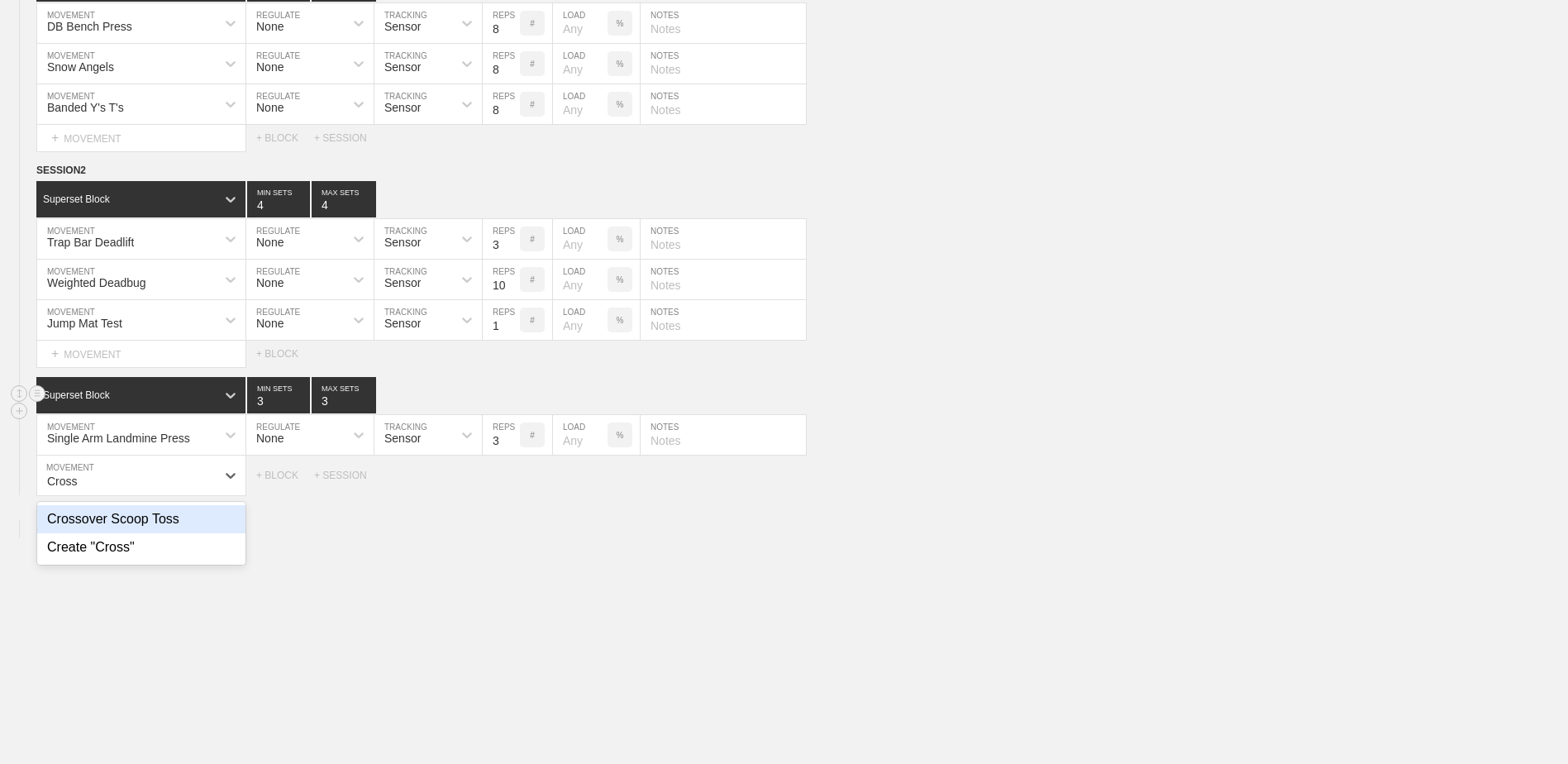
click at [157, 525] on div "Crossover Scoop Toss" at bounding box center [141, 519] width 209 height 28
type input "Cross"
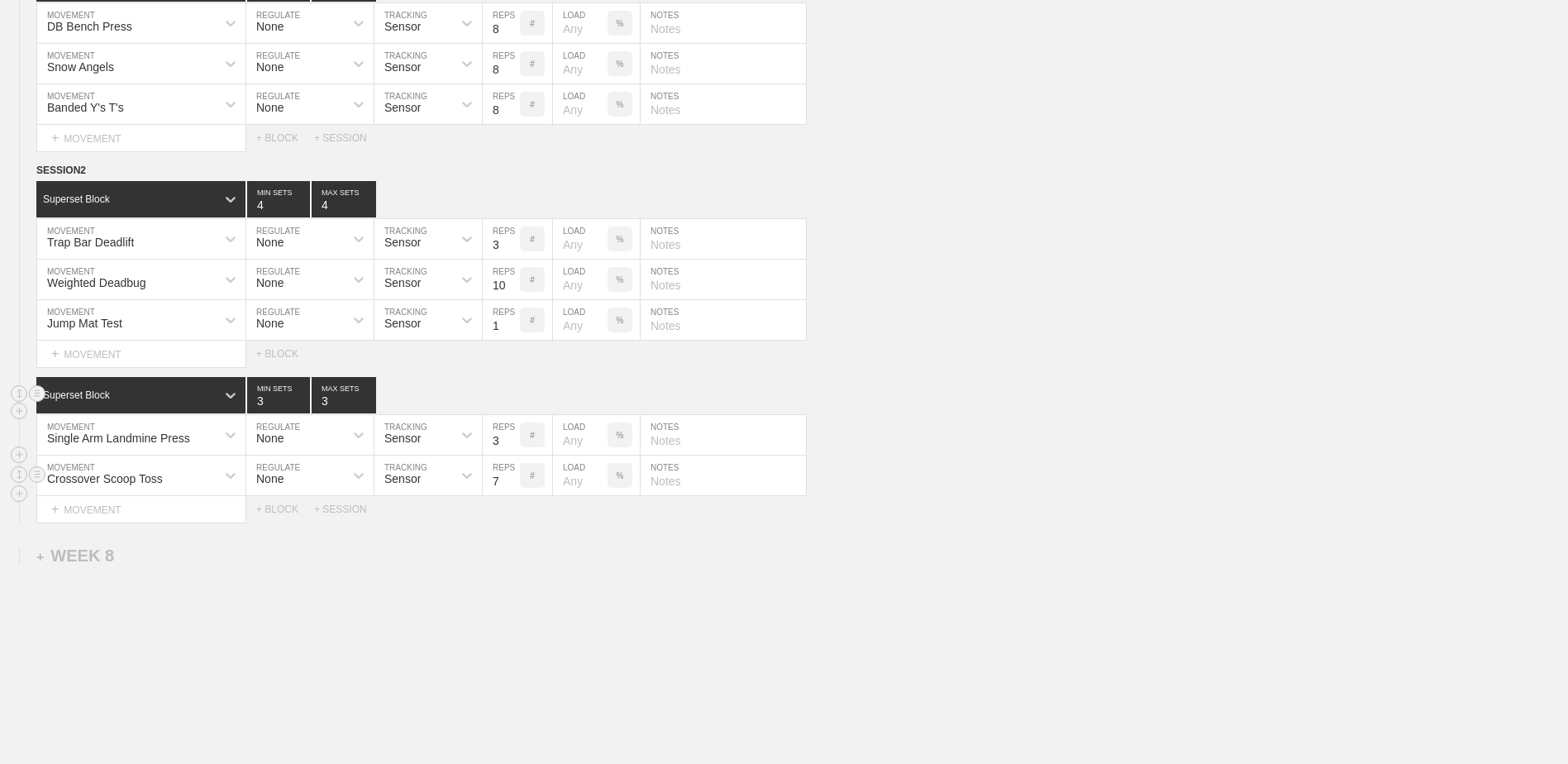
click at [515, 490] on input "7" at bounding box center [501, 475] width 37 height 40
click at [515, 490] on input "6" at bounding box center [501, 475] width 37 height 40
click at [515, 490] on input "5" at bounding box center [501, 475] width 37 height 40
click at [515, 490] on input "4" at bounding box center [501, 475] width 37 height 40
click at [511, 490] on input "3" at bounding box center [501, 475] width 37 height 40
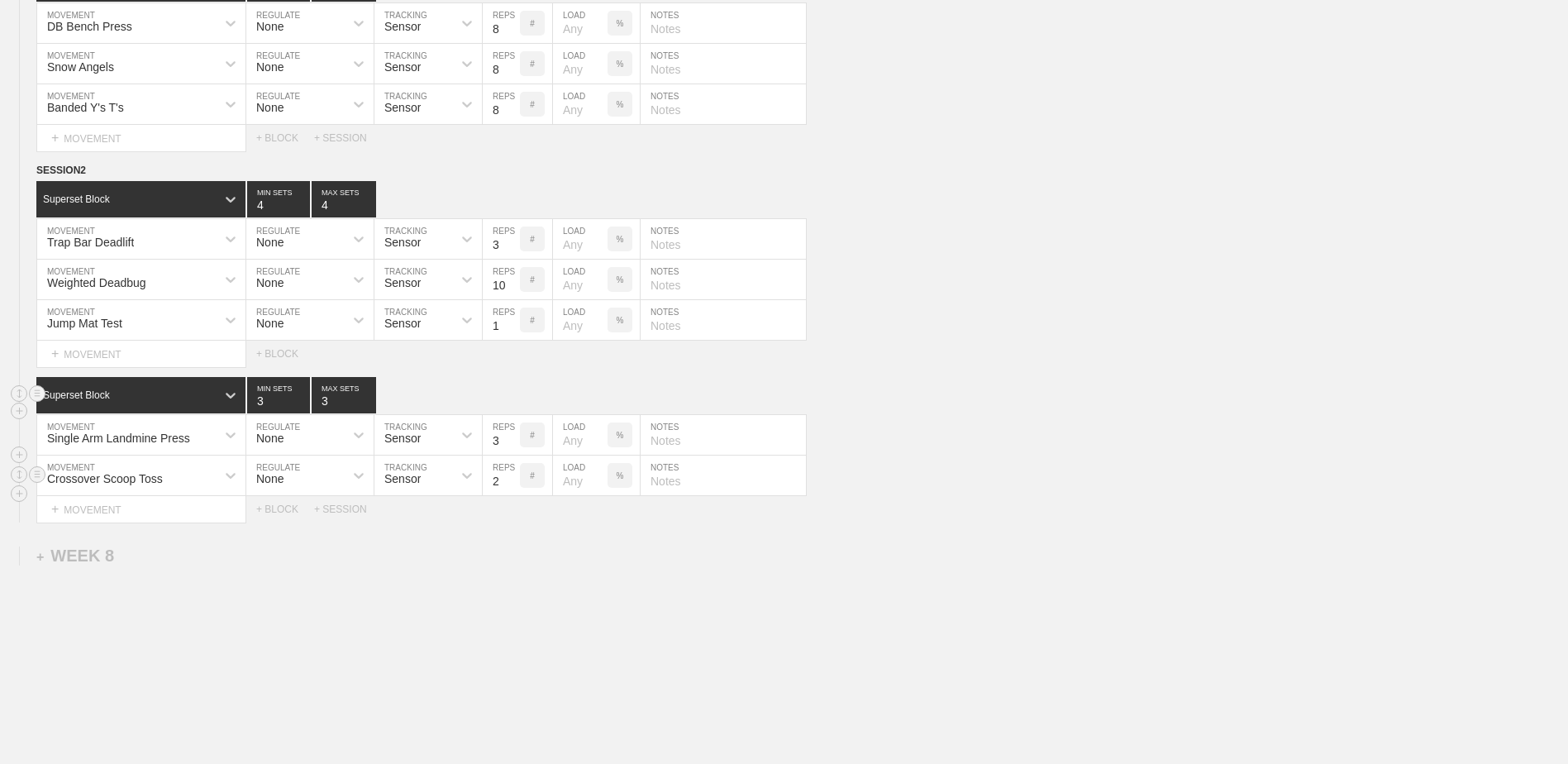
type input "2"
click at [510, 490] on input "2" at bounding box center [501, 475] width 37 height 40
click at [297, 412] on input "2" at bounding box center [278, 395] width 63 height 37
click at [303, 401] on input "3" at bounding box center [278, 395] width 63 height 37
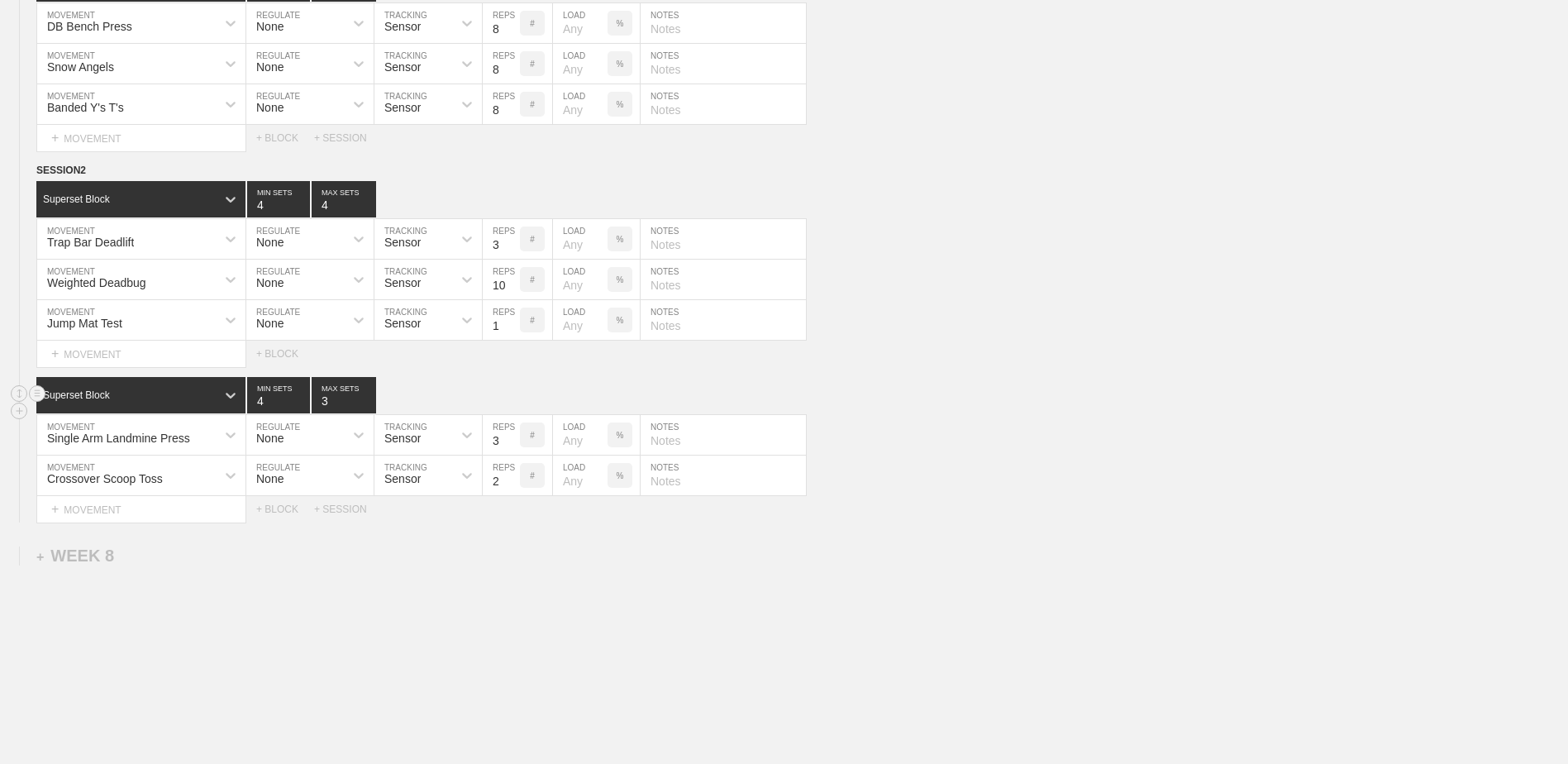
type input "4"
click at [303, 401] on input "4" at bounding box center [278, 395] width 63 height 37
type input "4"
click at [368, 401] on input "4" at bounding box center [343, 395] width 64 height 37
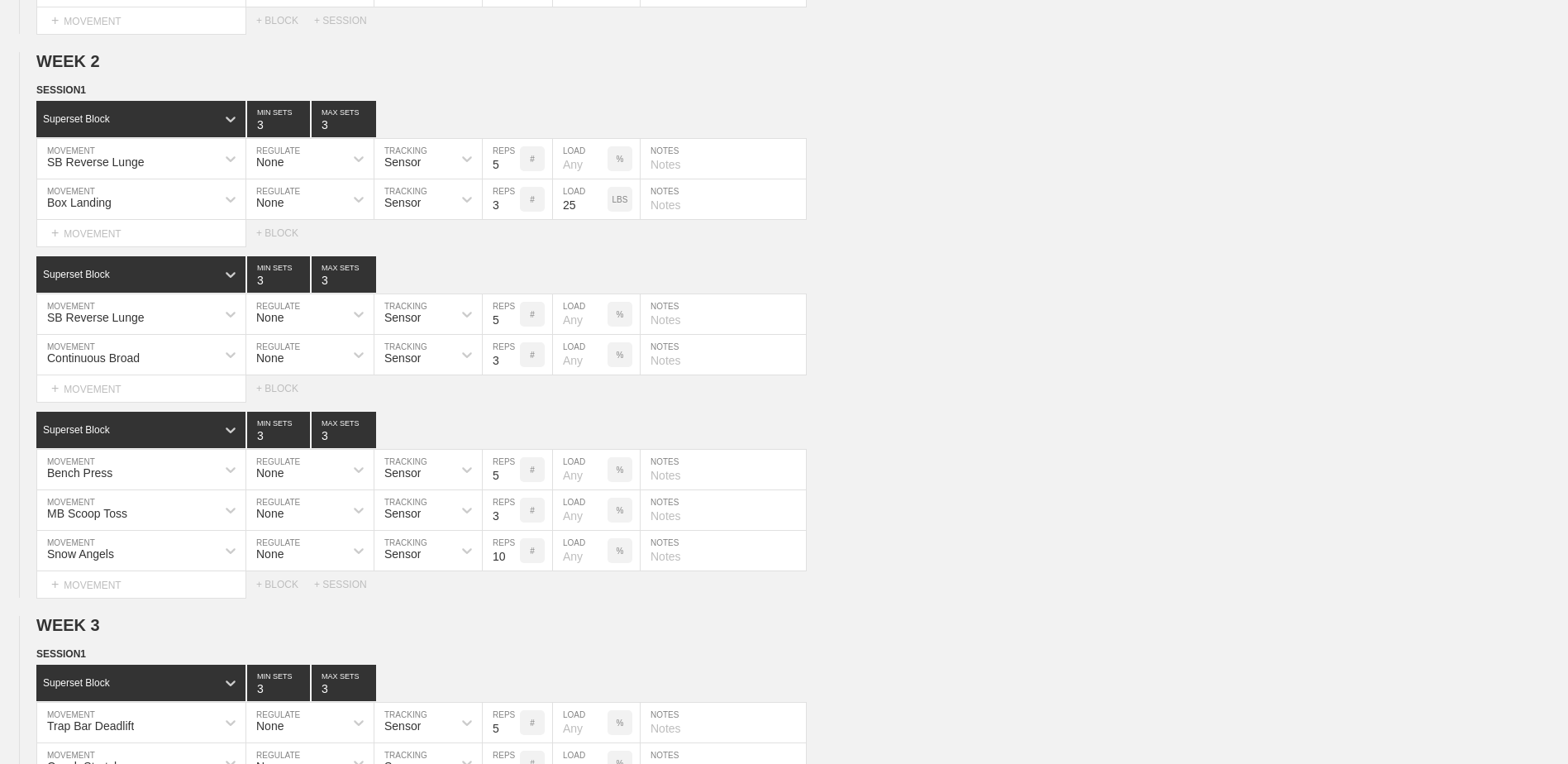
scroll to position [0, 0]
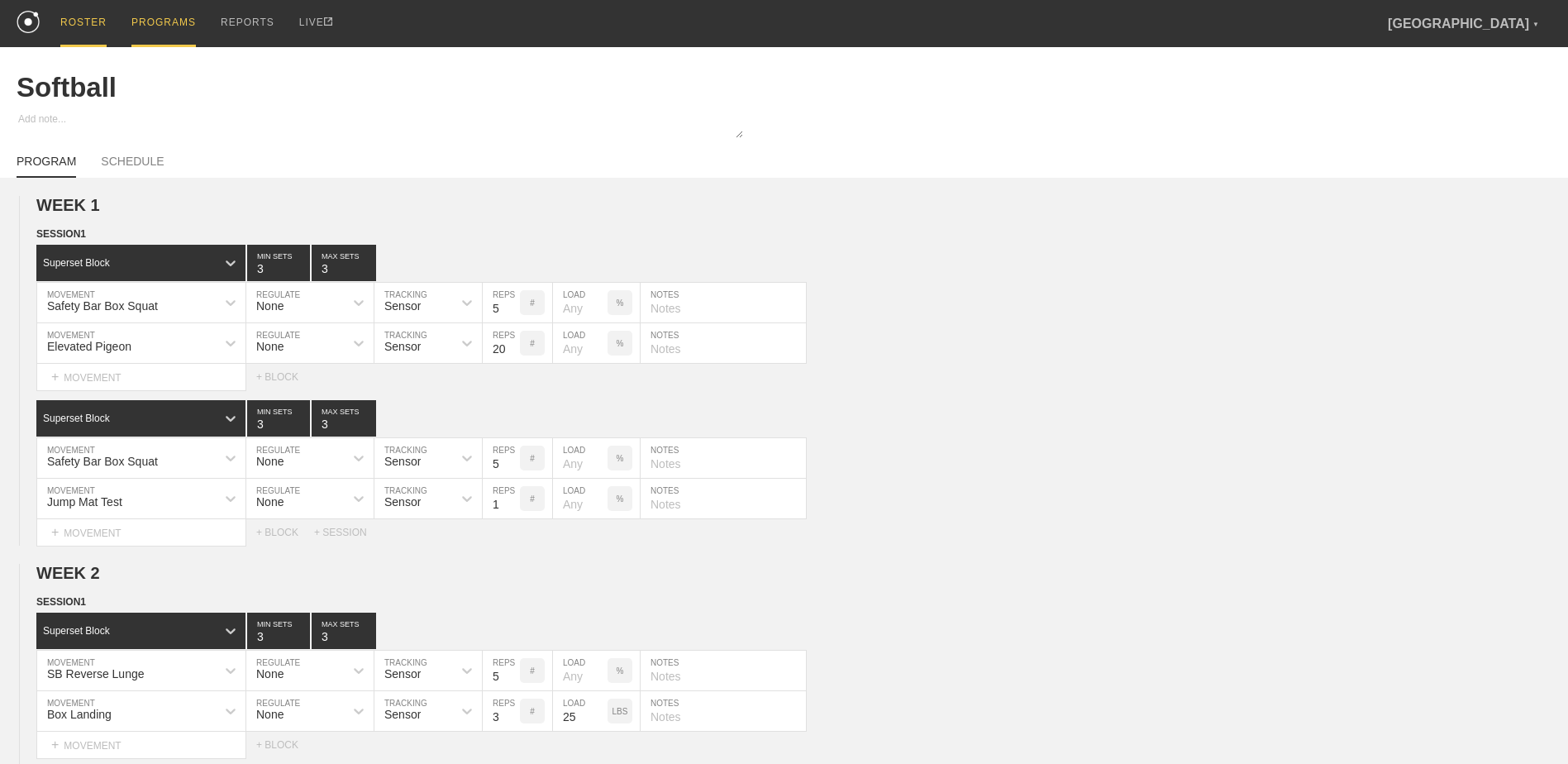
click at [95, 20] on div "ROSTER" at bounding box center [83, 24] width 46 height 47
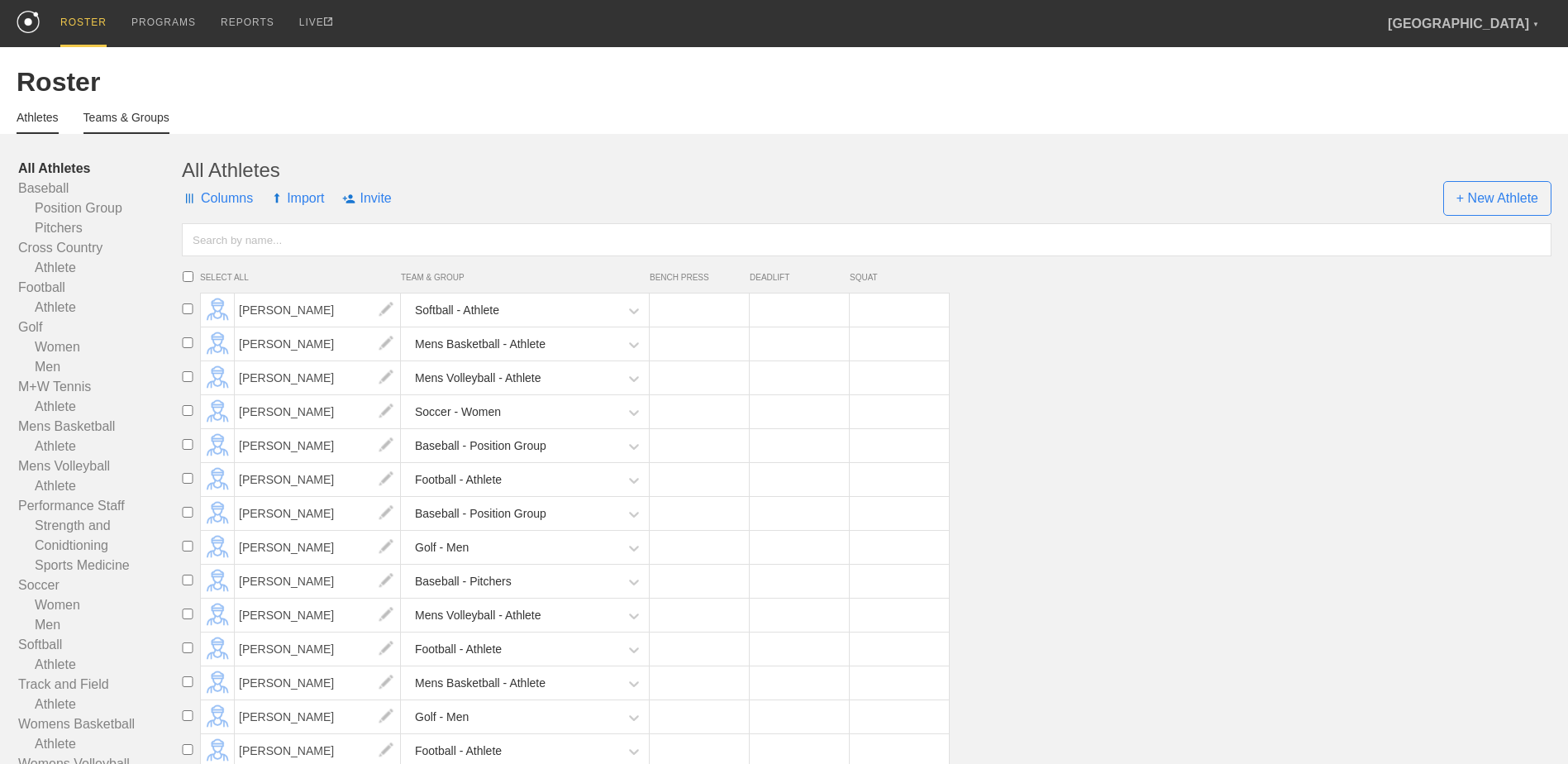
click at [132, 112] on link "Teams & Groups" at bounding box center [125, 122] width 86 height 24
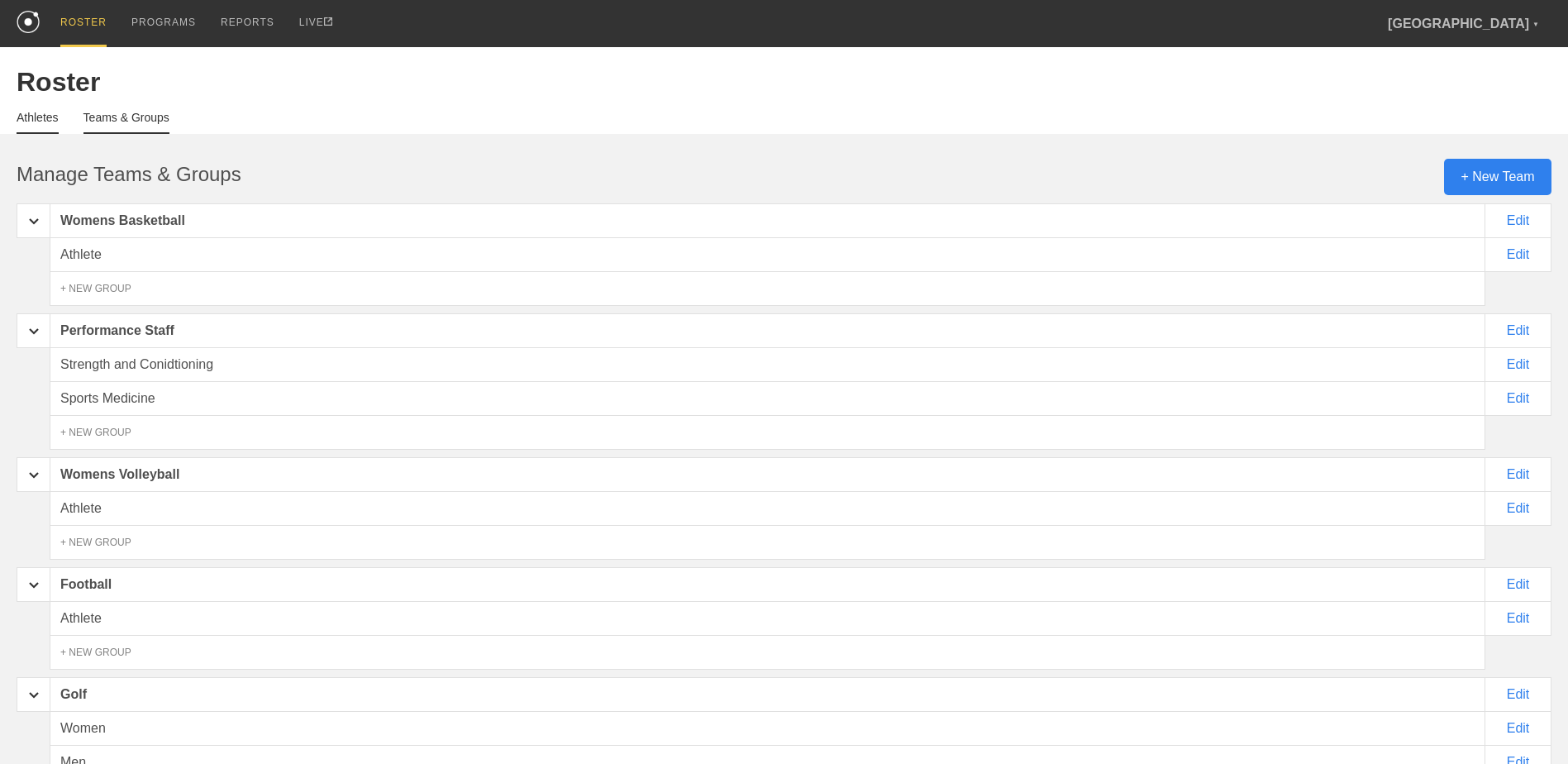
click at [37, 117] on link "Athletes" at bounding box center [38, 122] width 42 height 24
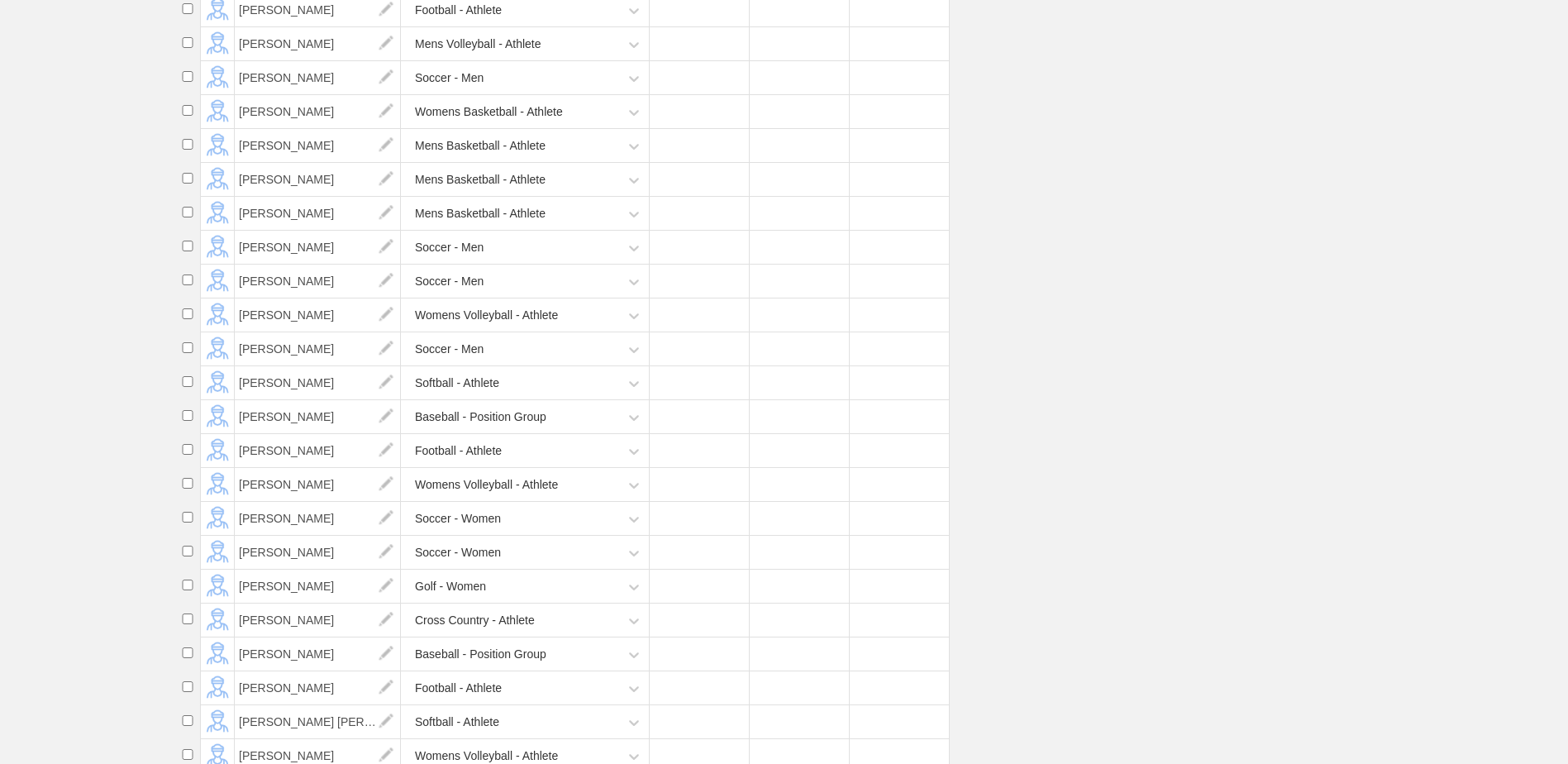
scroll to position [13319, 0]
